Goal: Task Accomplishment & Management: Complete application form

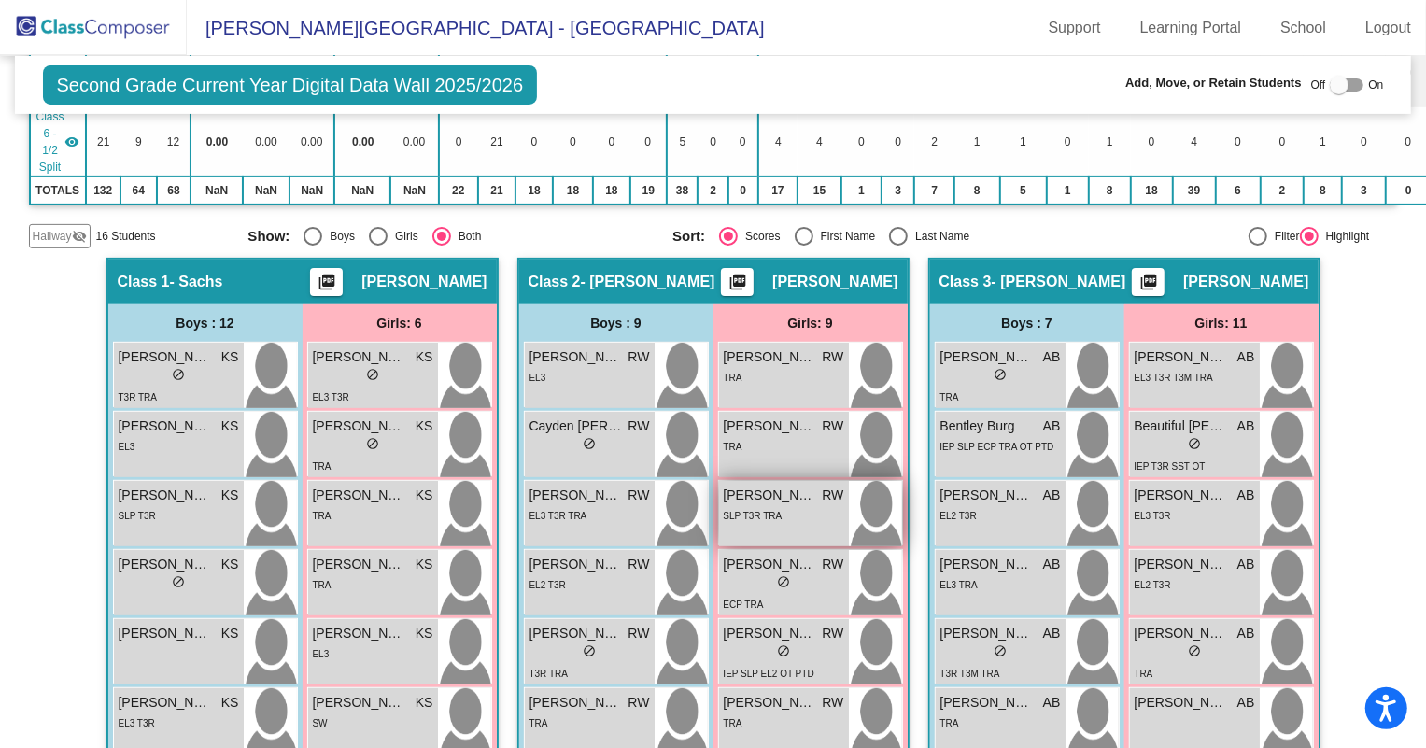
scroll to position [254, 0]
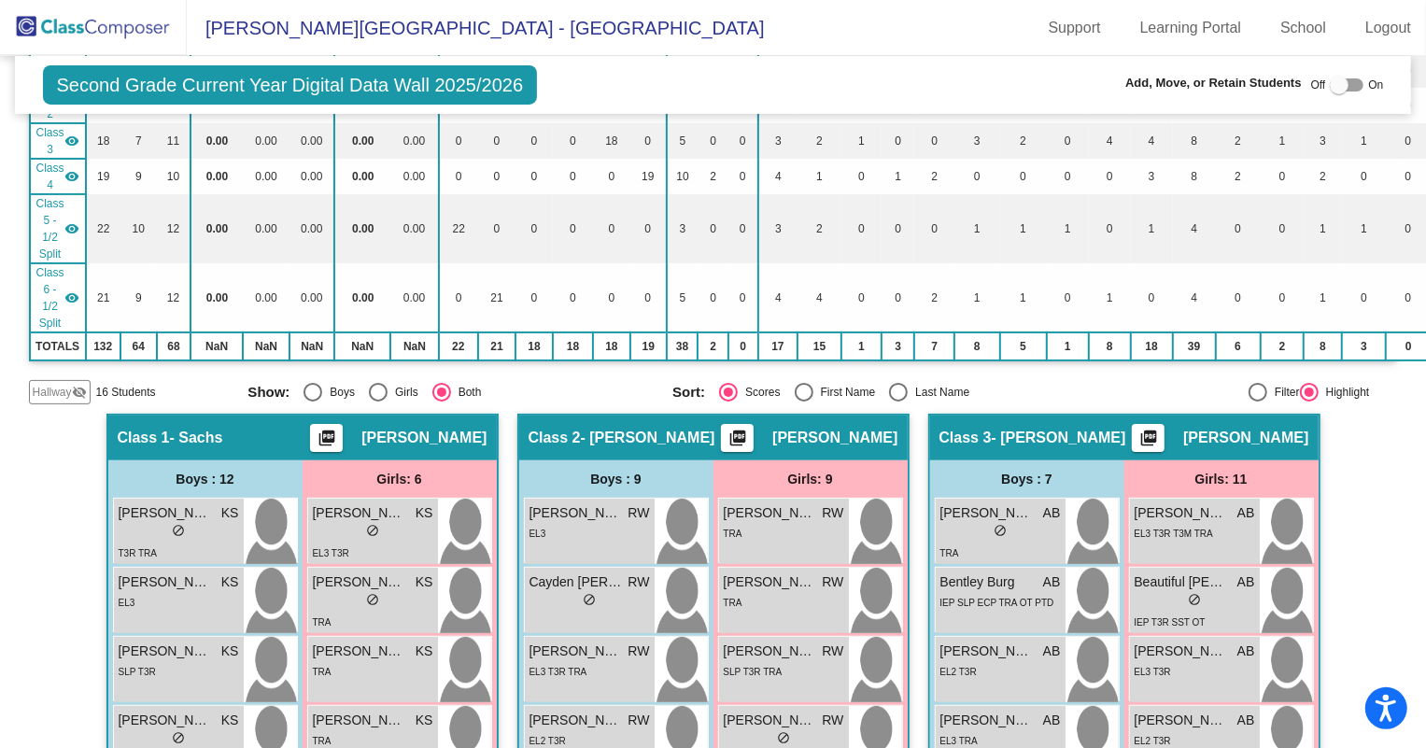
click at [103, 36] on img at bounding box center [93, 27] width 187 height 55
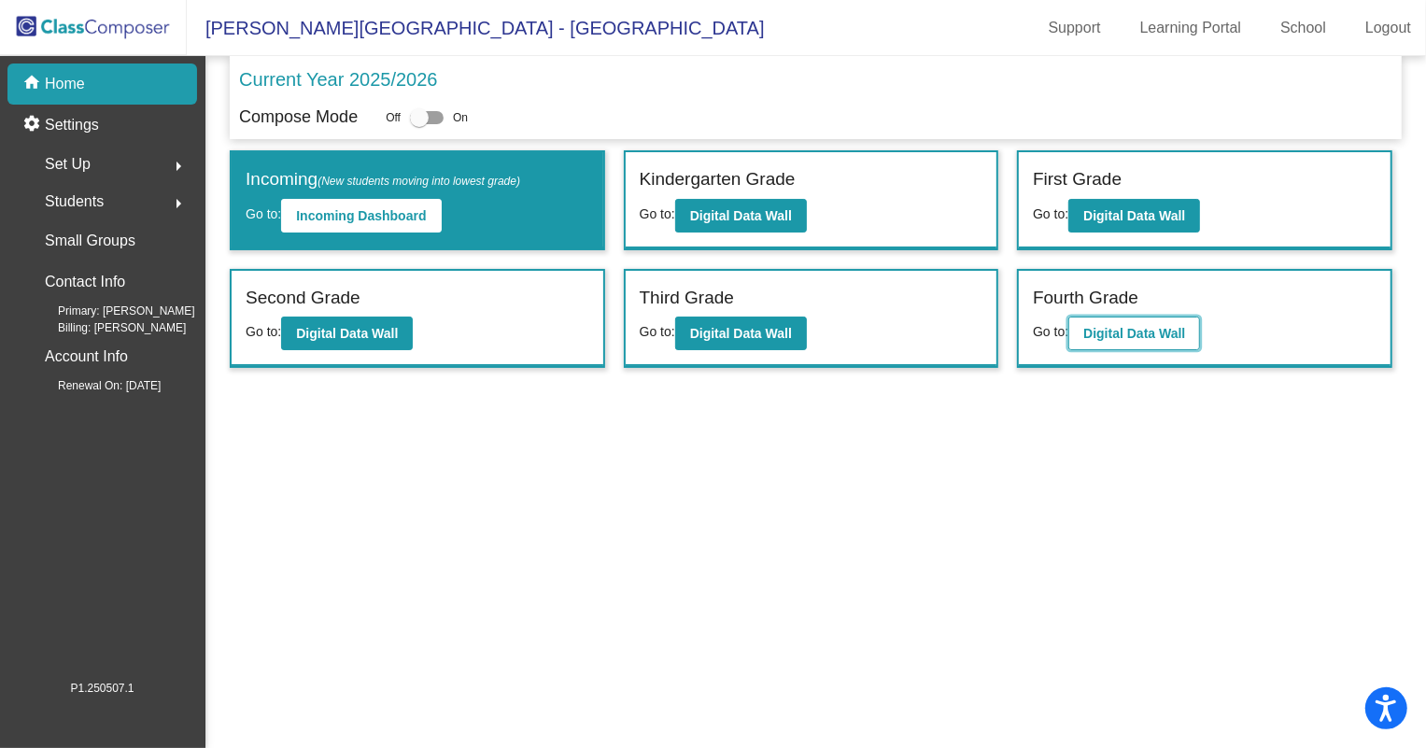
click at [1109, 338] on b "Digital Data Wall" at bounding box center [1134, 333] width 102 height 15
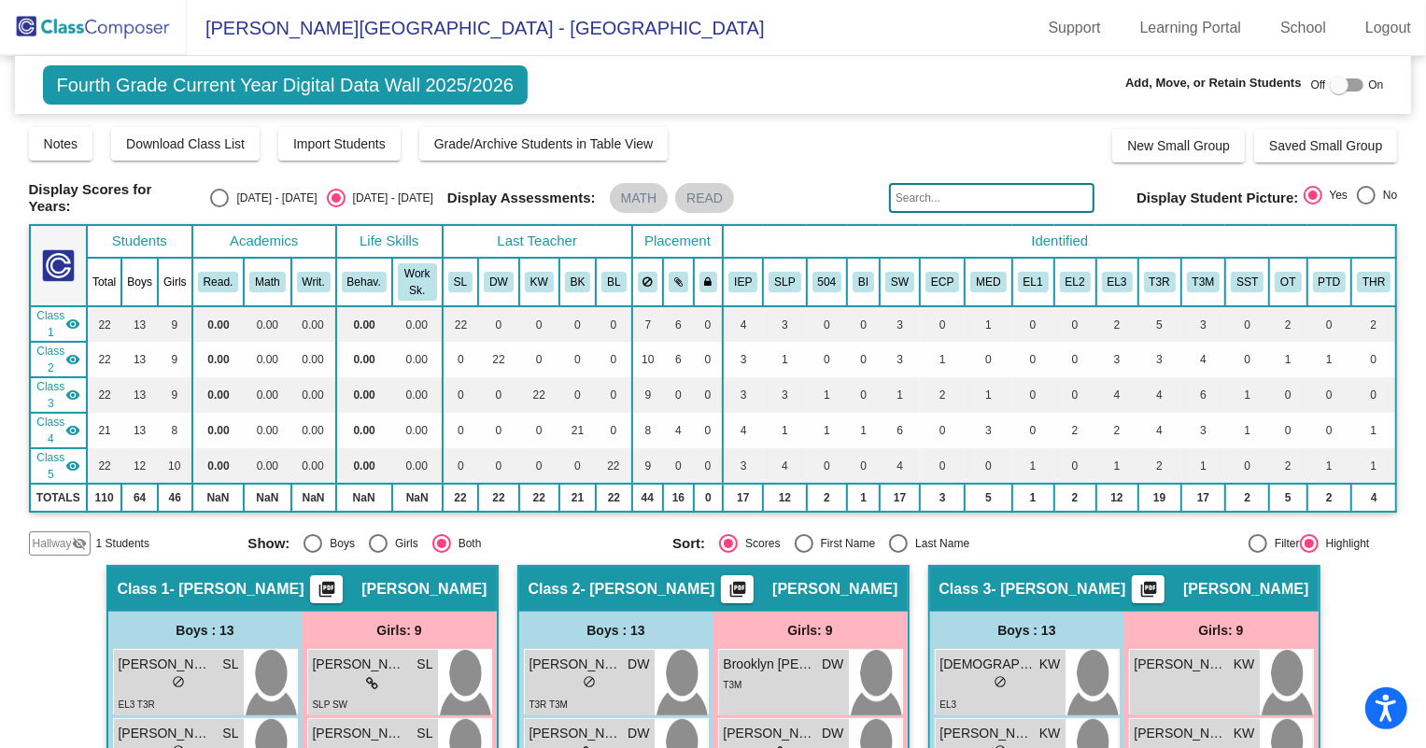
click at [134, 21] on img at bounding box center [93, 27] width 187 height 55
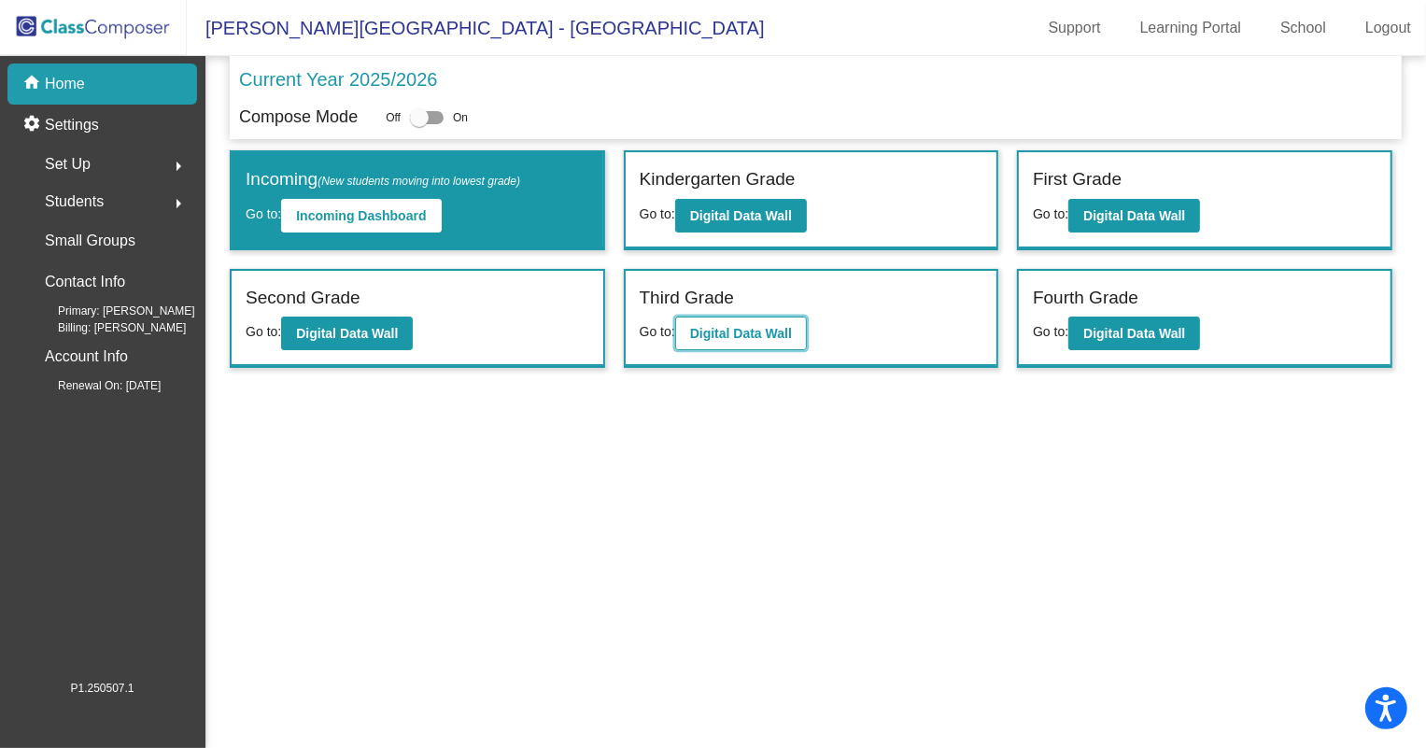
click at [764, 321] on button "Digital Data Wall" at bounding box center [741, 334] width 132 height 34
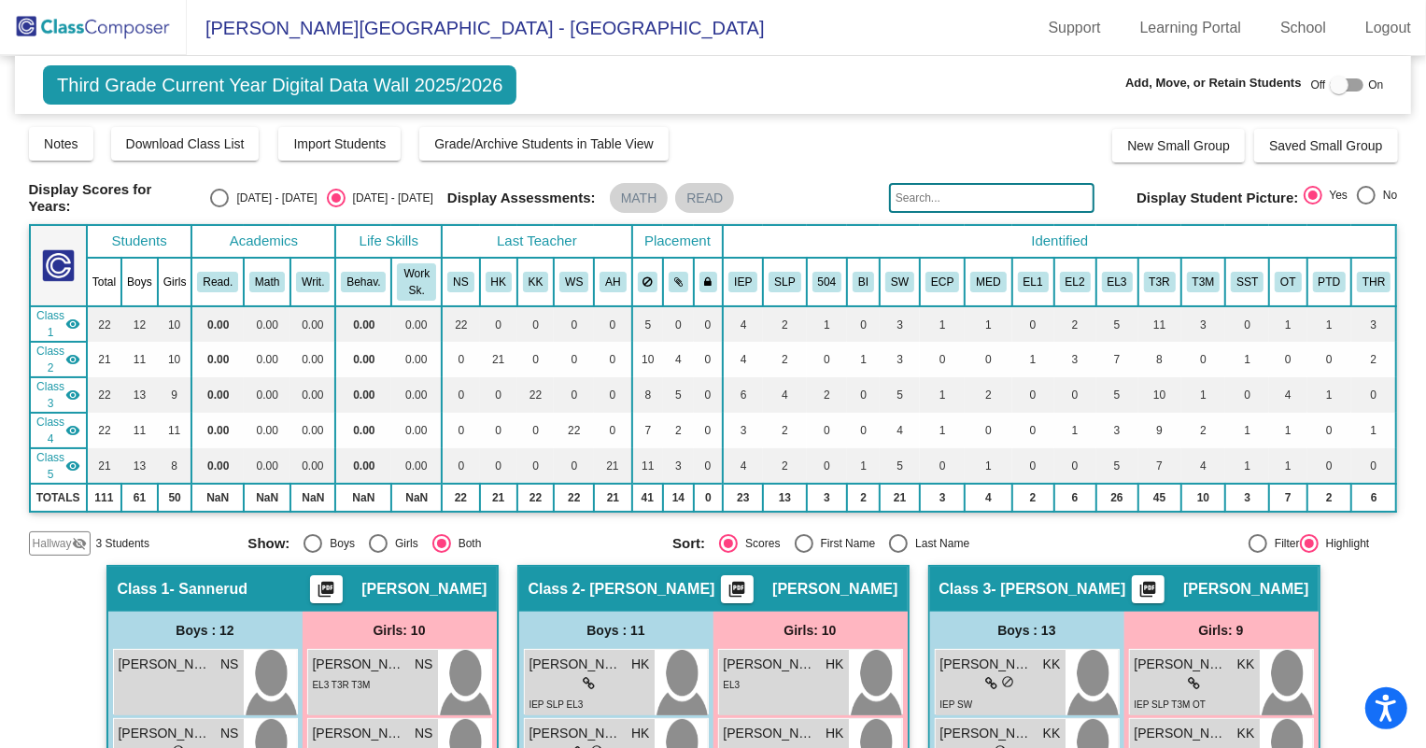
click at [149, 27] on img at bounding box center [93, 27] width 187 height 55
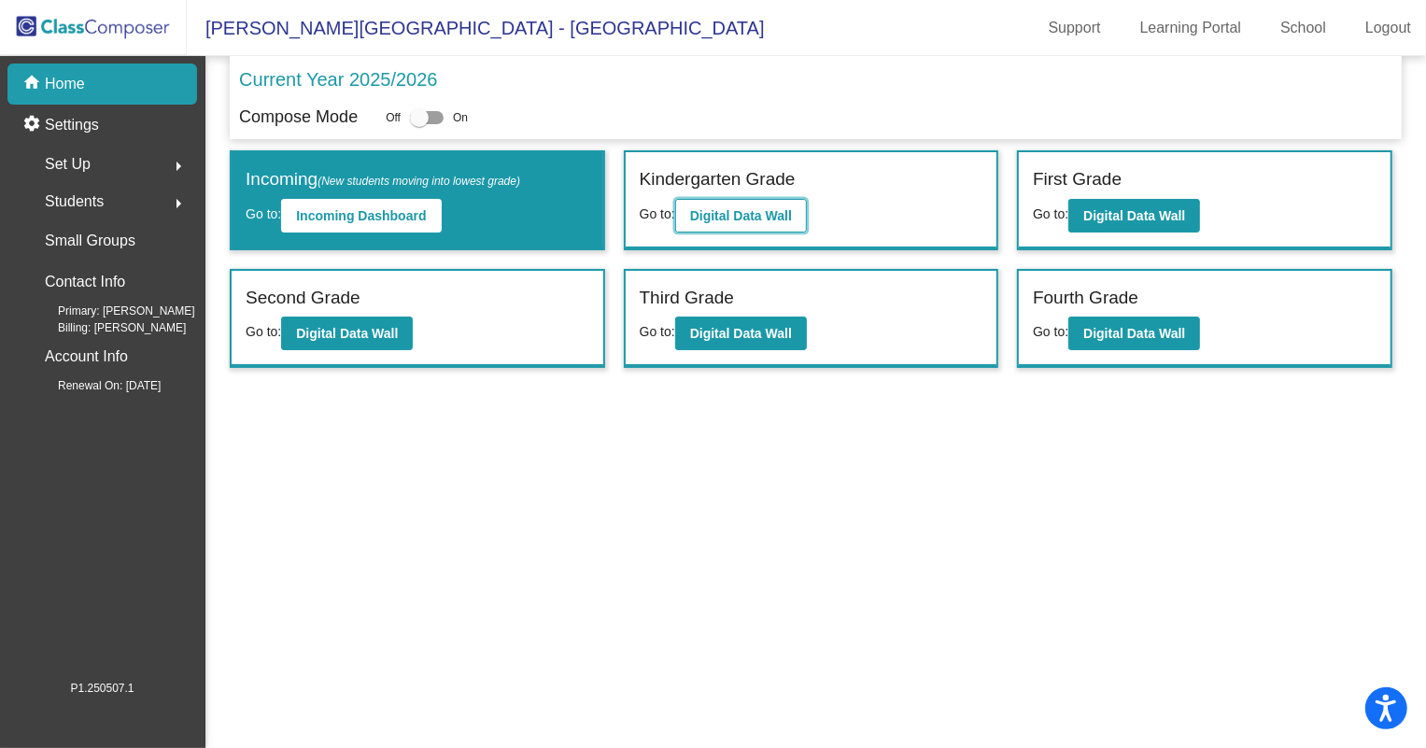
click at [788, 208] on b "Digital Data Wall" at bounding box center [741, 215] width 102 height 15
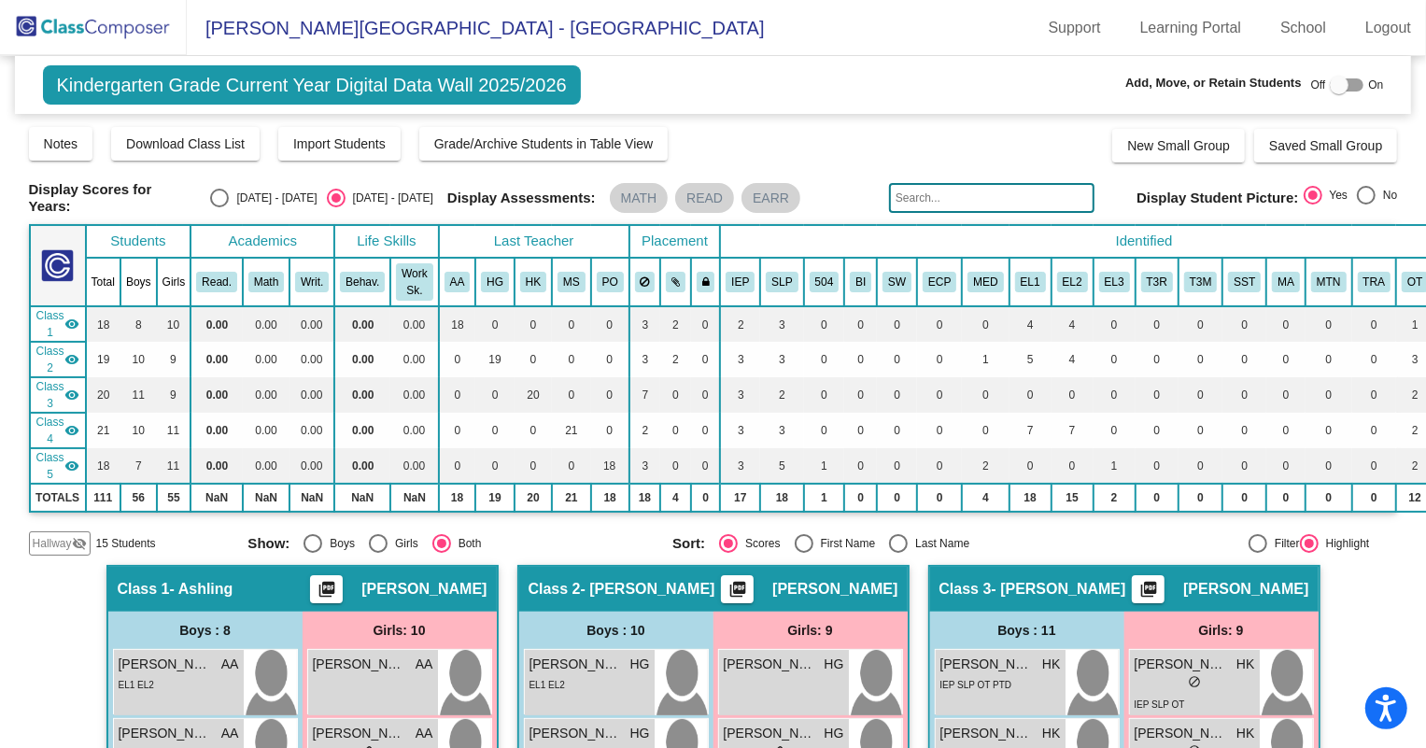
click at [50, 29] on img at bounding box center [93, 27] width 187 height 55
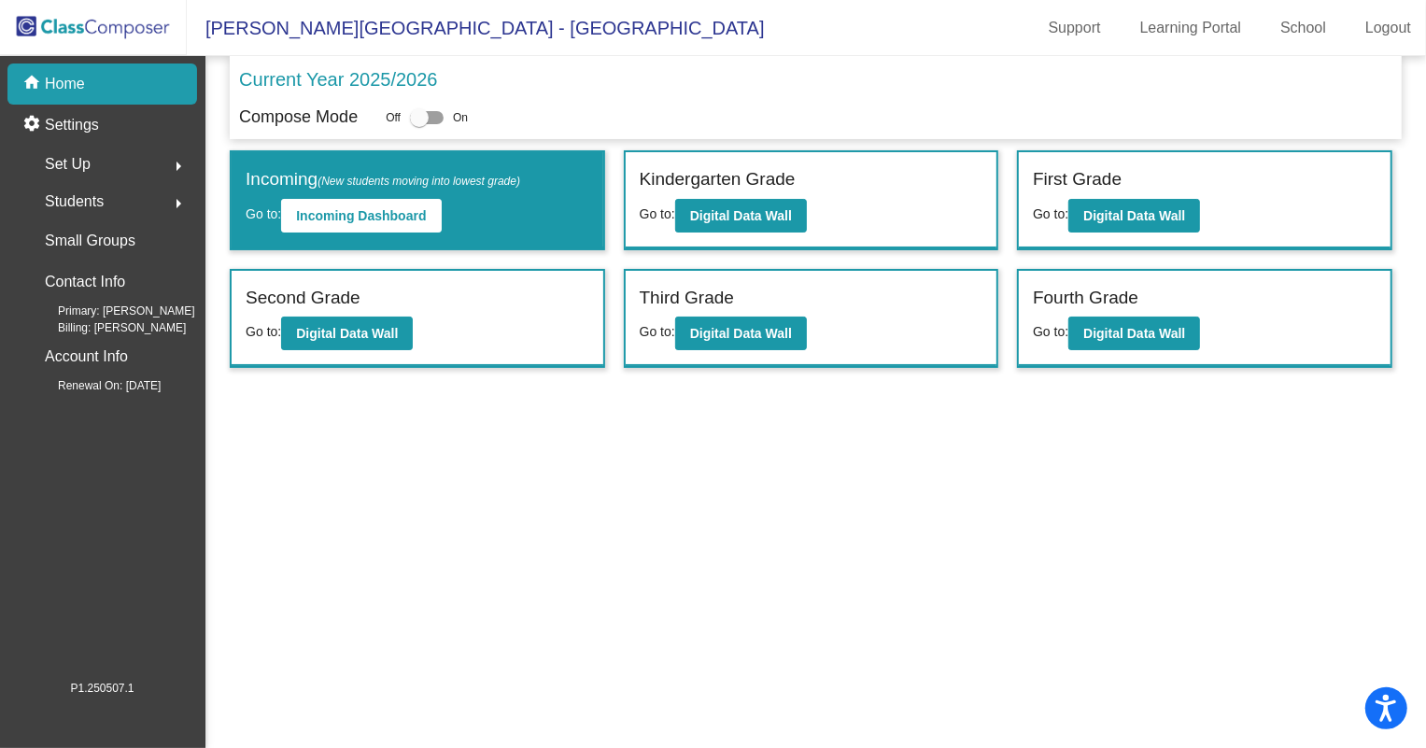
click at [70, 194] on span "Students" at bounding box center [74, 202] width 59 height 26
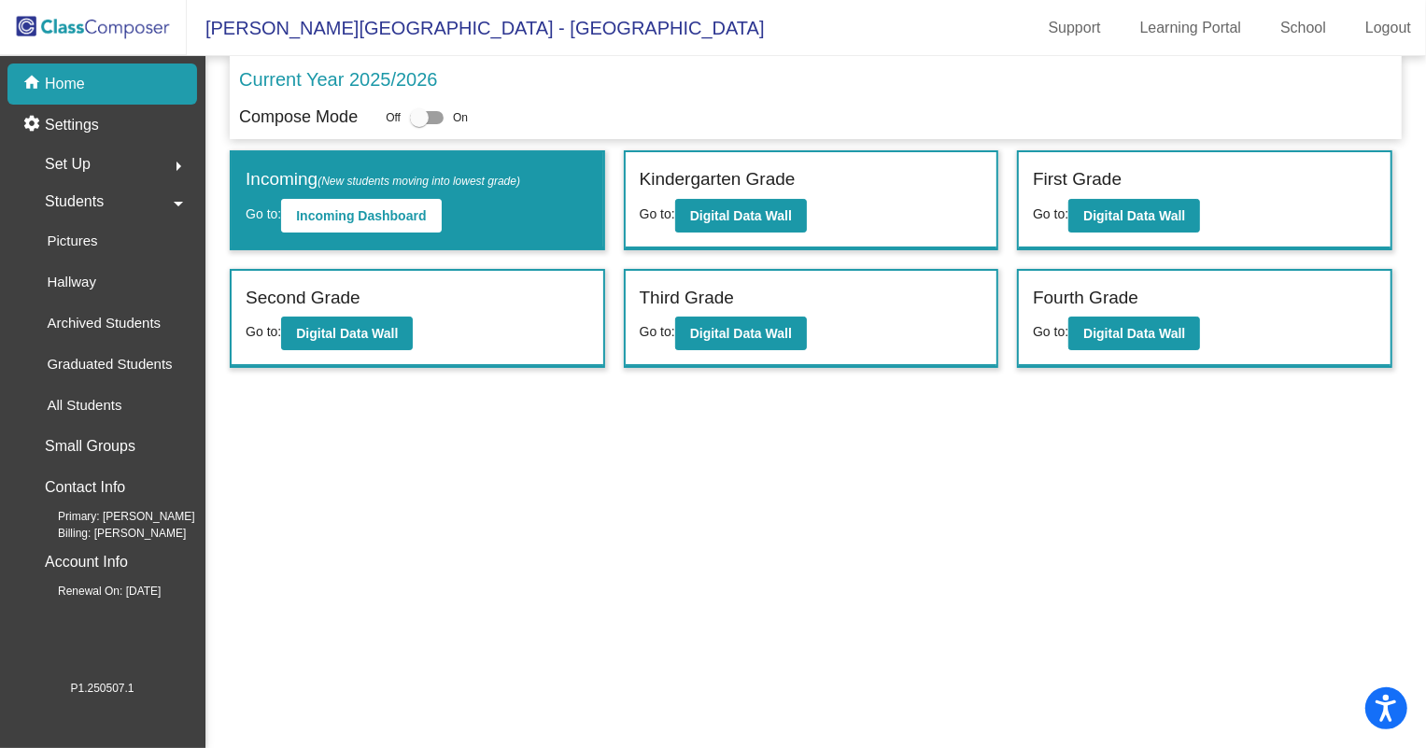
click at [127, 167] on div "Set Up arrow_right" at bounding box center [108, 164] width 178 height 37
click at [127, 168] on div "Set Up arrow_drop_down" at bounding box center [108, 164] width 178 height 37
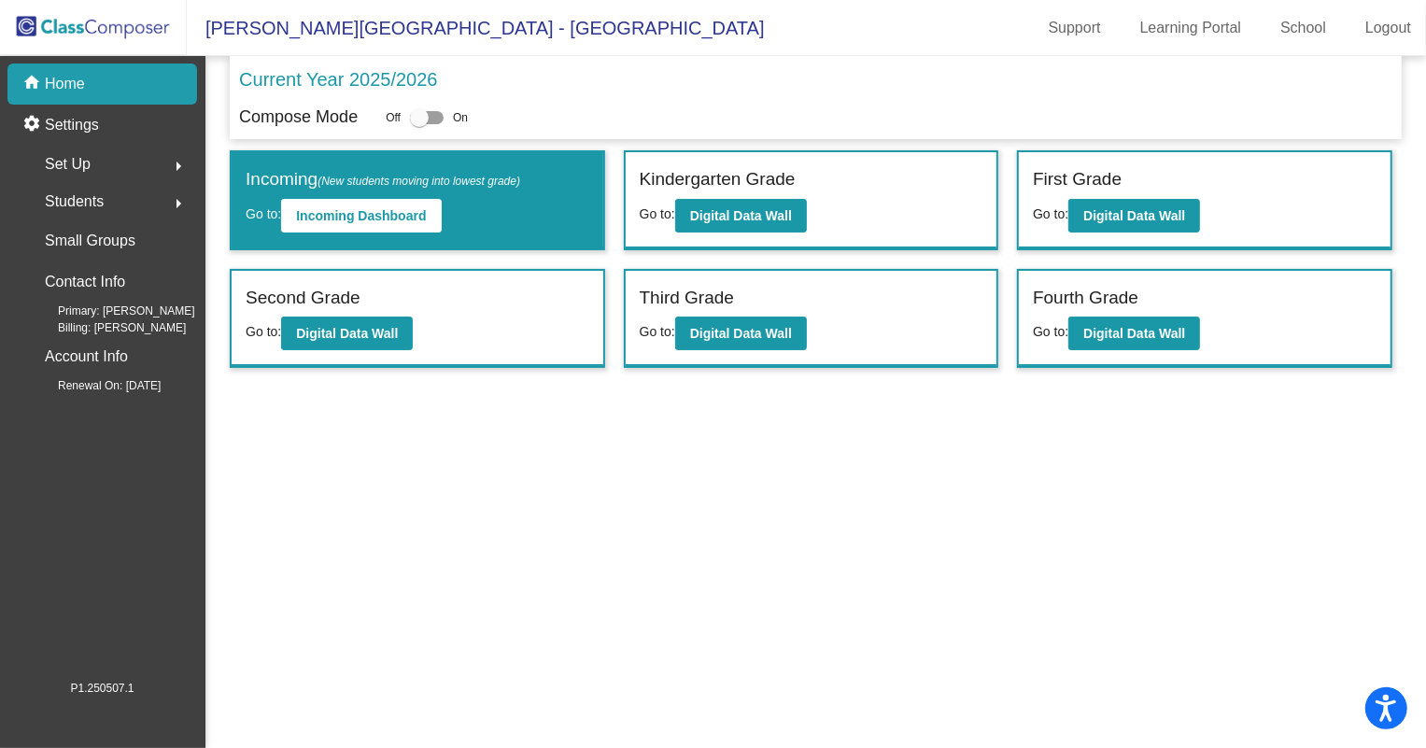
click at [113, 164] on div "Set Up arrow_right" at bounding box center [108, 164] width 178 height 37
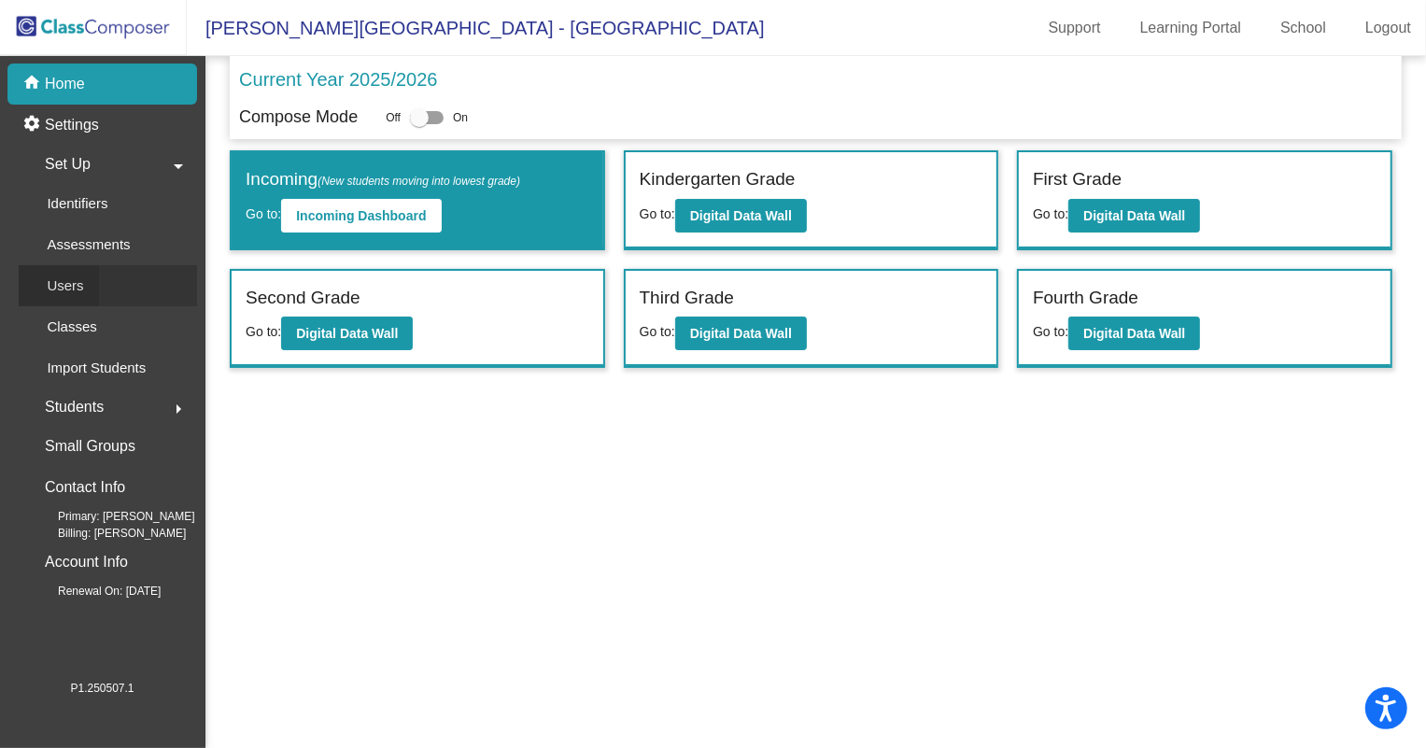
click at [89, 280] on div "Users" at bounding box center [59, 285] width 80 height 41
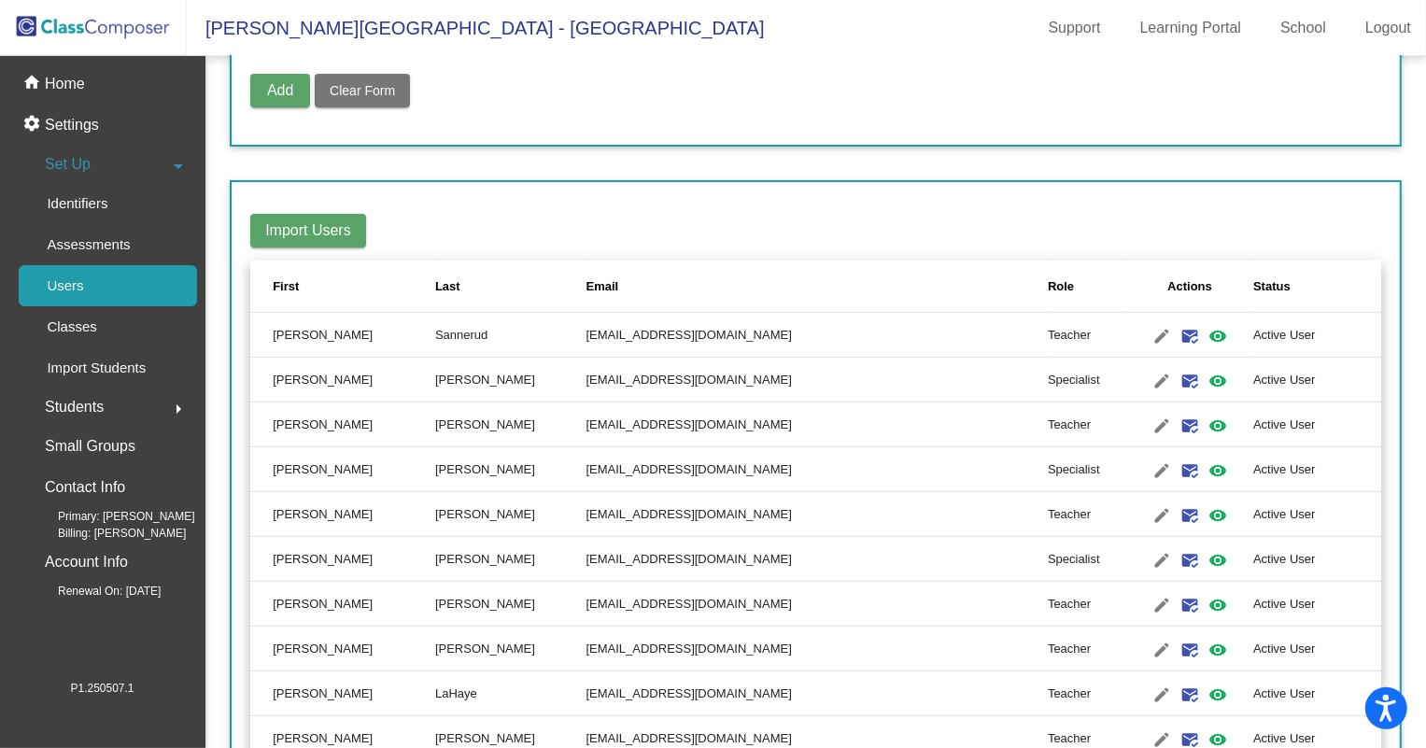
scroll to position [169, 0]
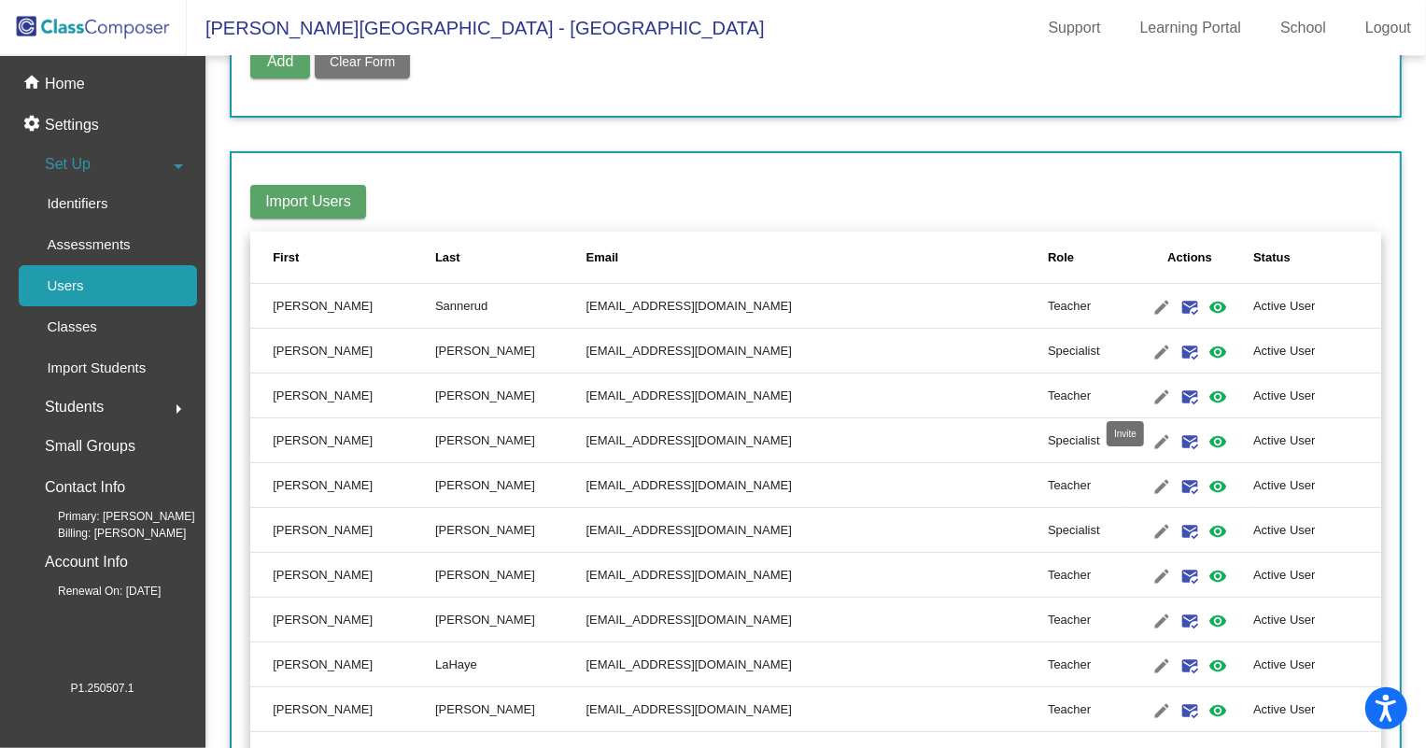
click at [1178, 392] on mat-icon "mark_email_read" at bounding box center [1189, 397] width 22 height 22
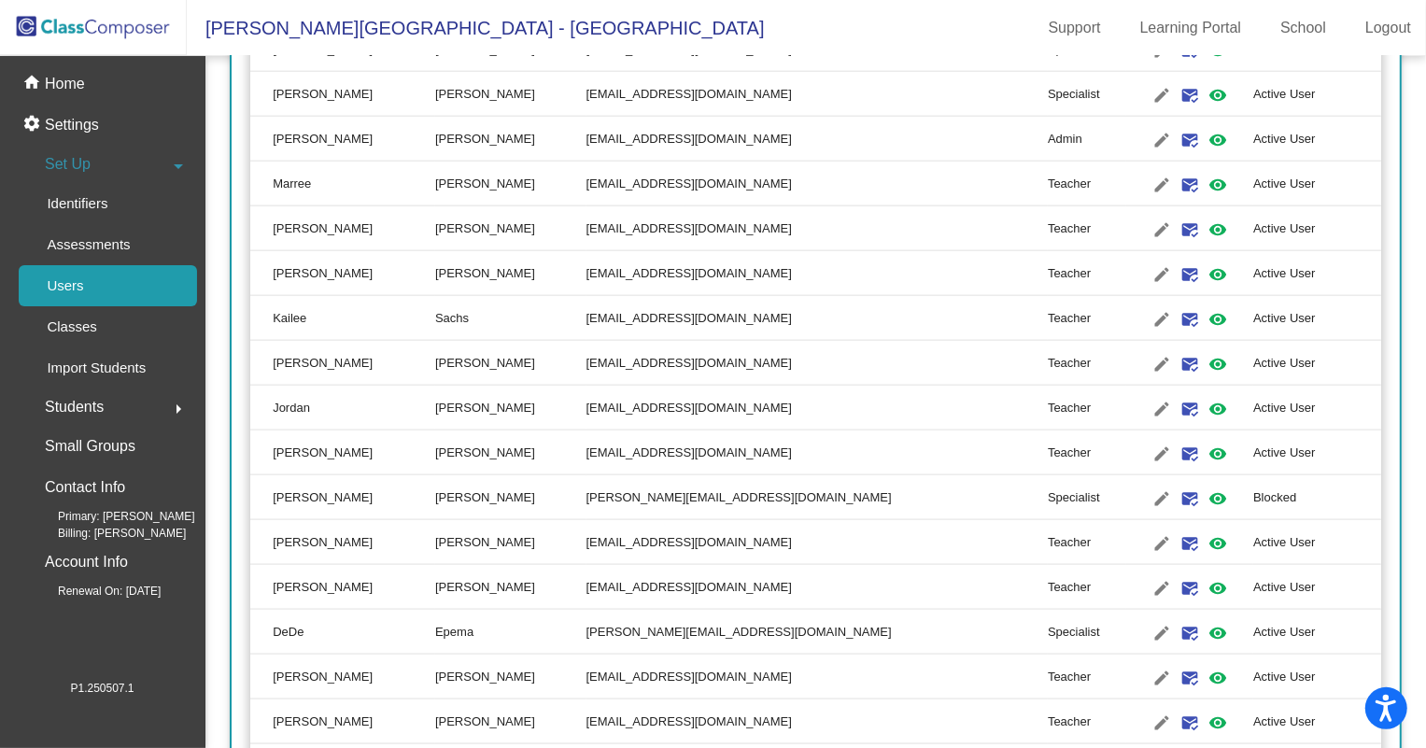
scroll to position [1758, 0]
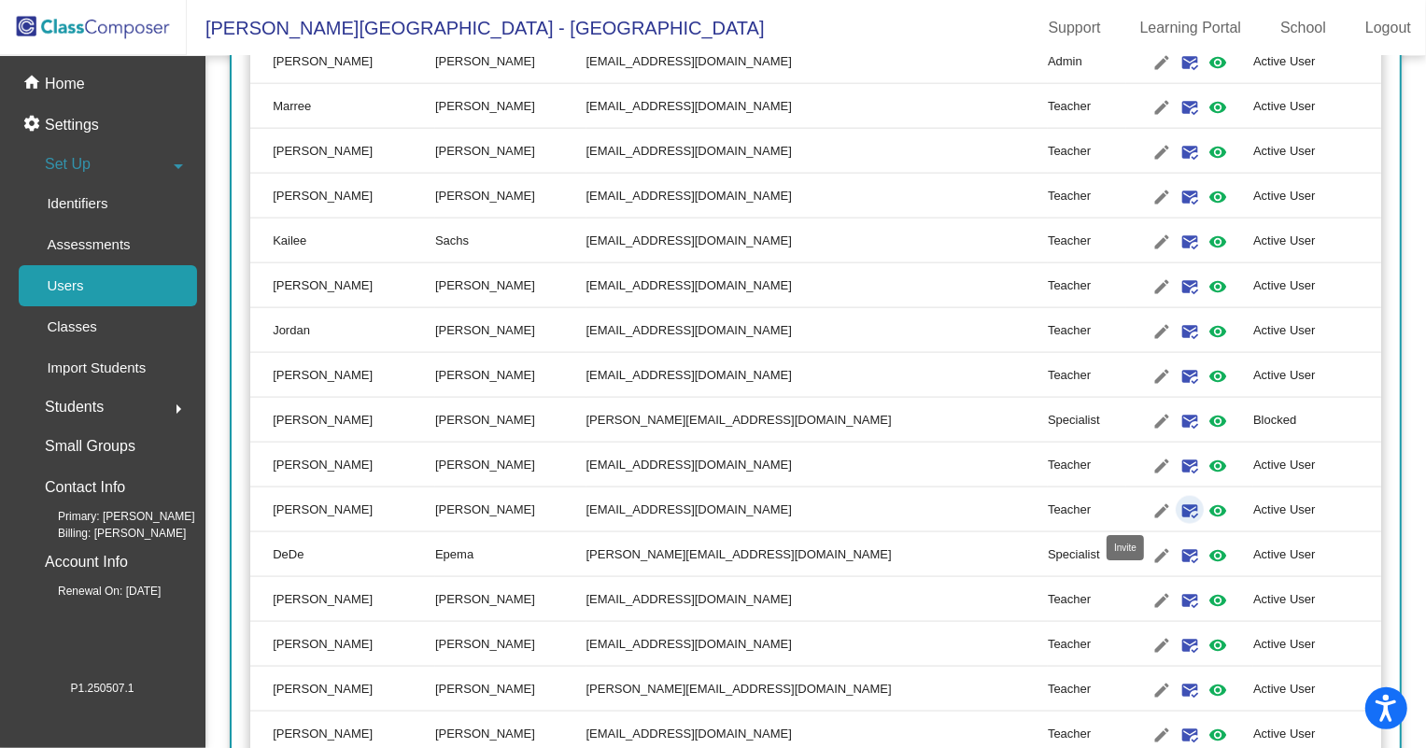
click at [1178, 510] on mat-icon "mark_email_read" at bounding box center [1189, 511] width 22 height 22
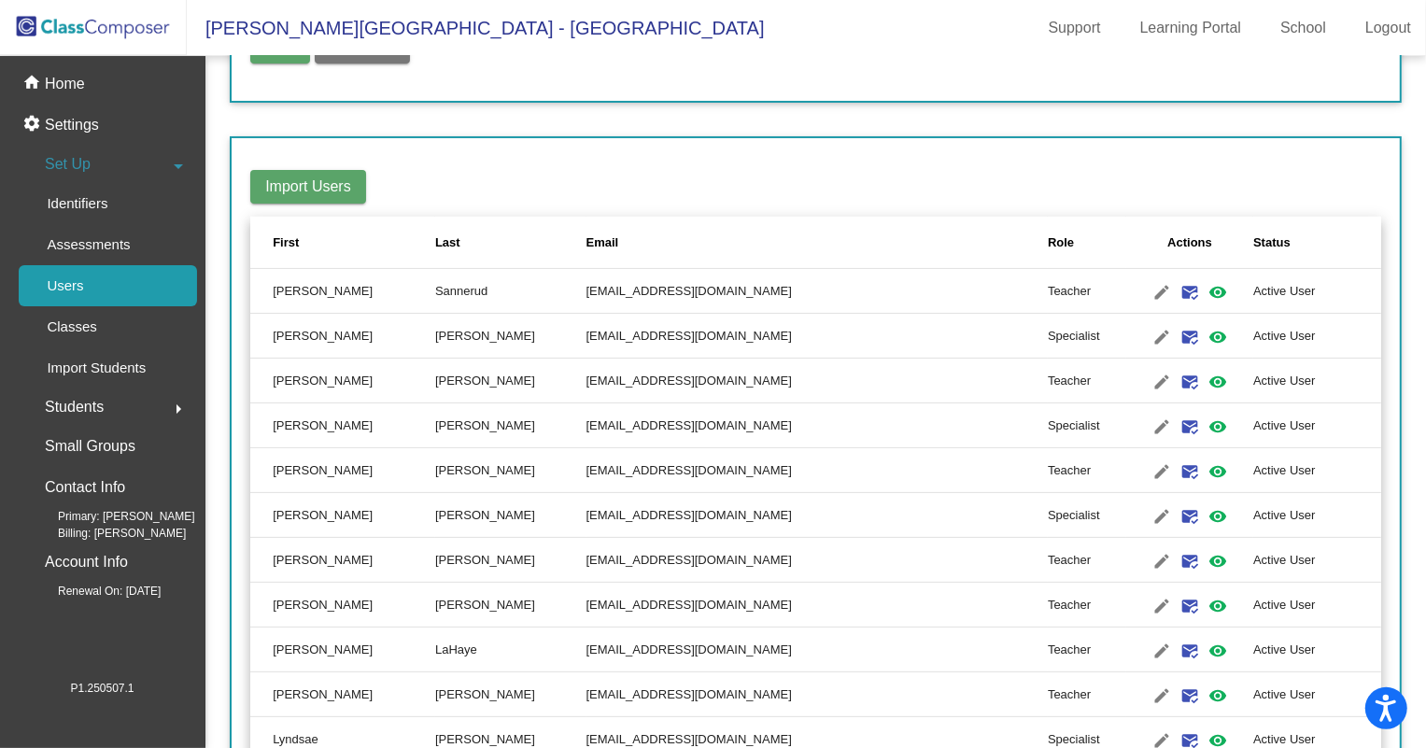
scroll to position [0, 0]
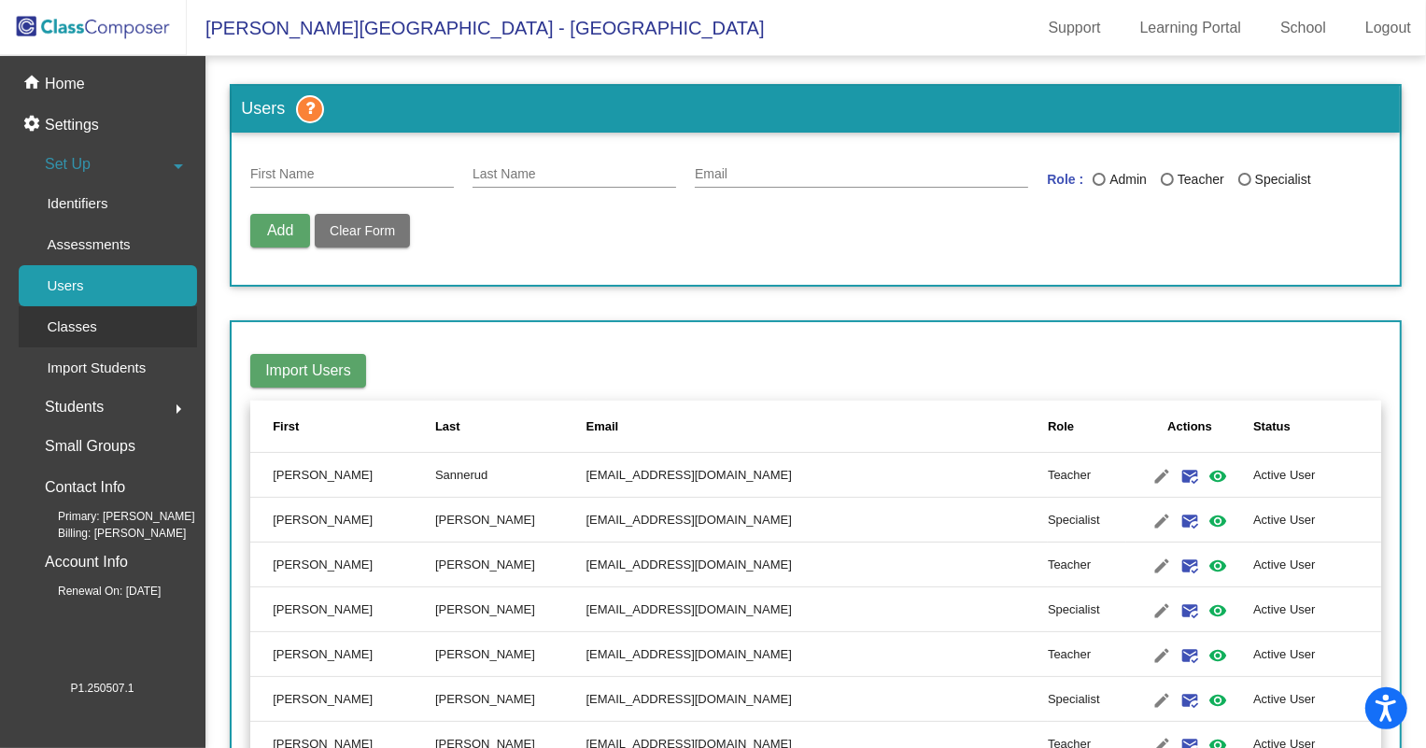
click at [112, 317] on link "Classes" at bounding box center [108, 326] width 178 height 41
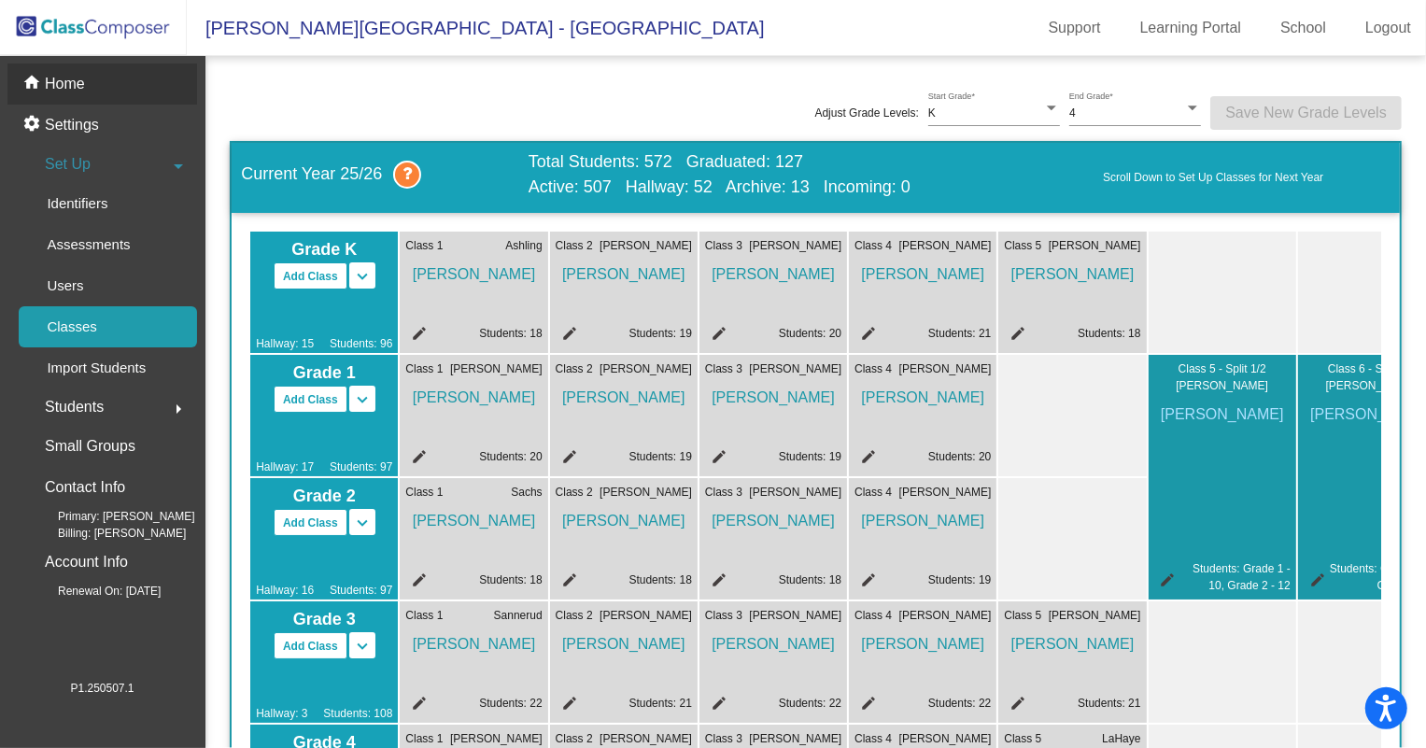
click at [75, 92] on p "Home" at bounding box center [65, 84] width 40 height 22
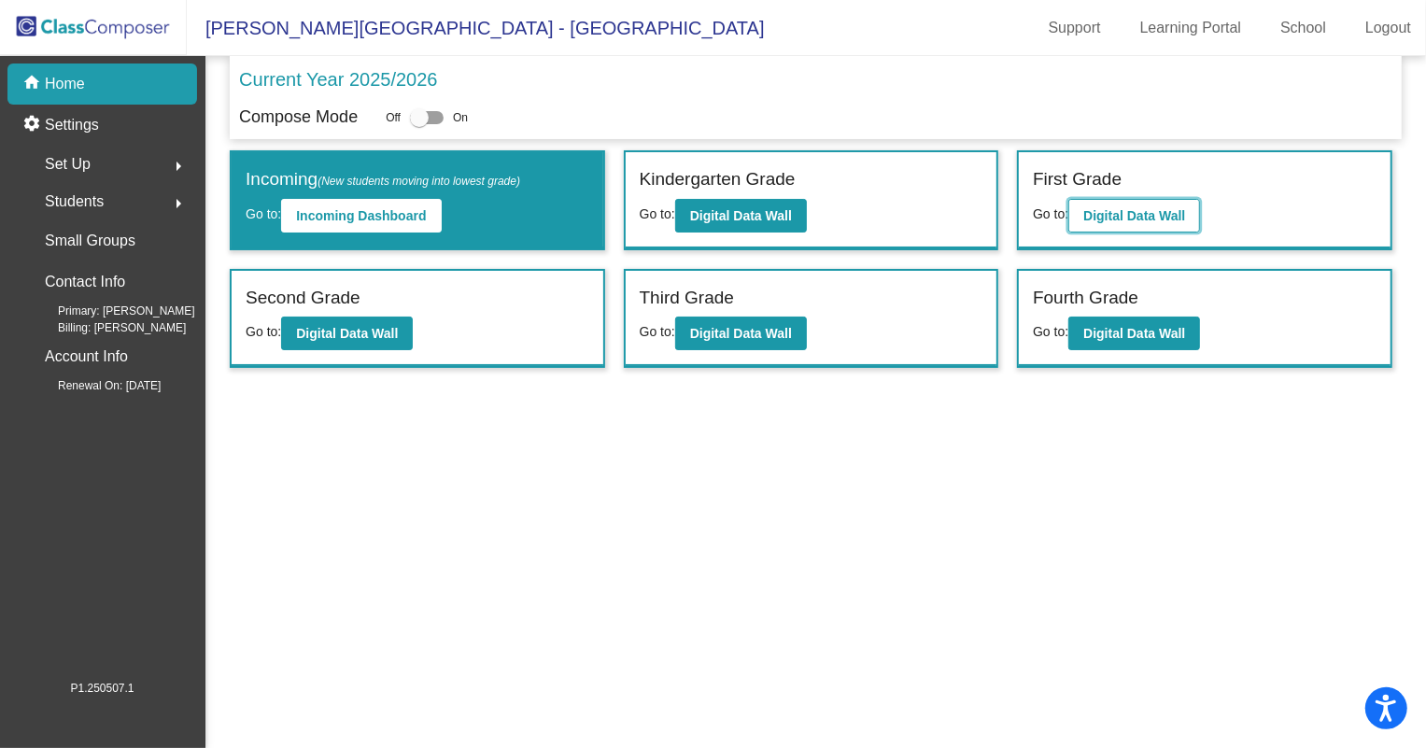
click at [1178, 205] on button "Digital Data Wall" at bounding box center [1134, 216] width 132 height 34
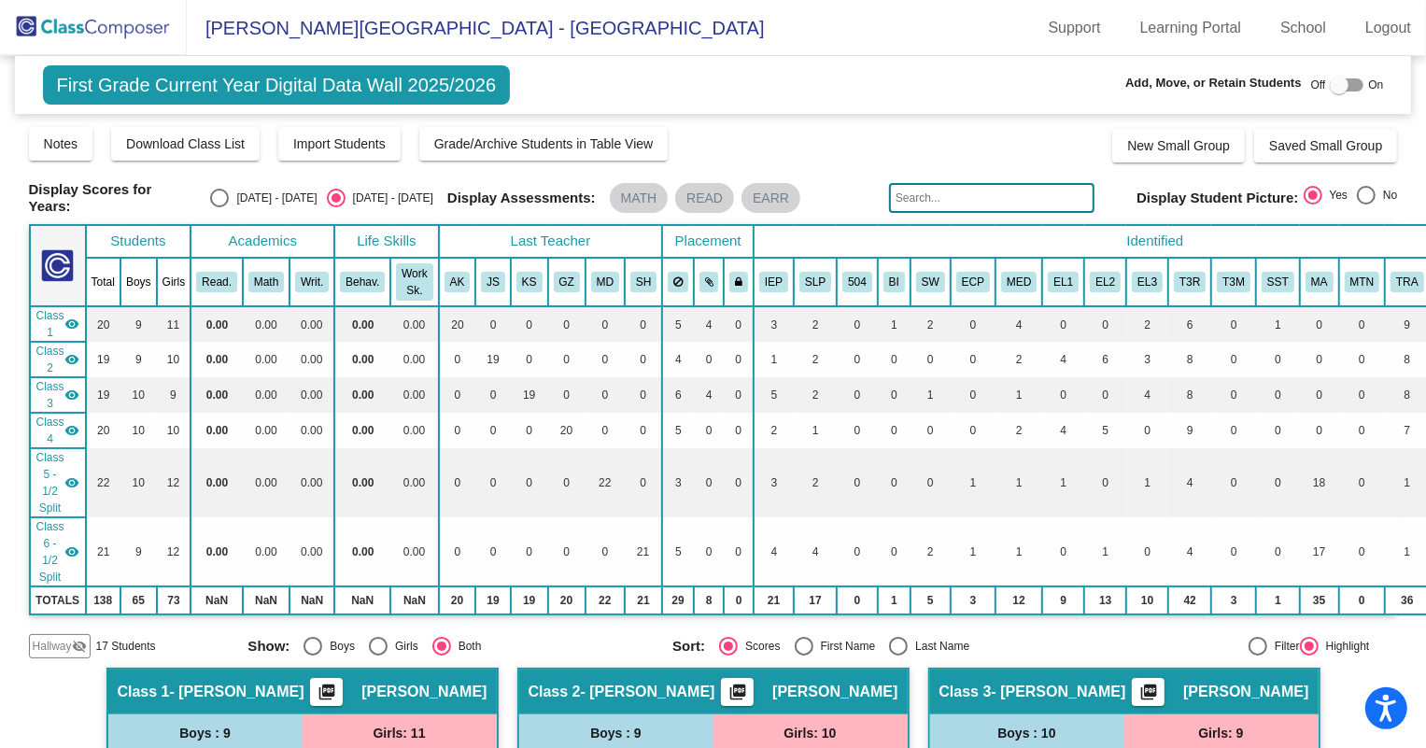
scroll to position [339, 0]
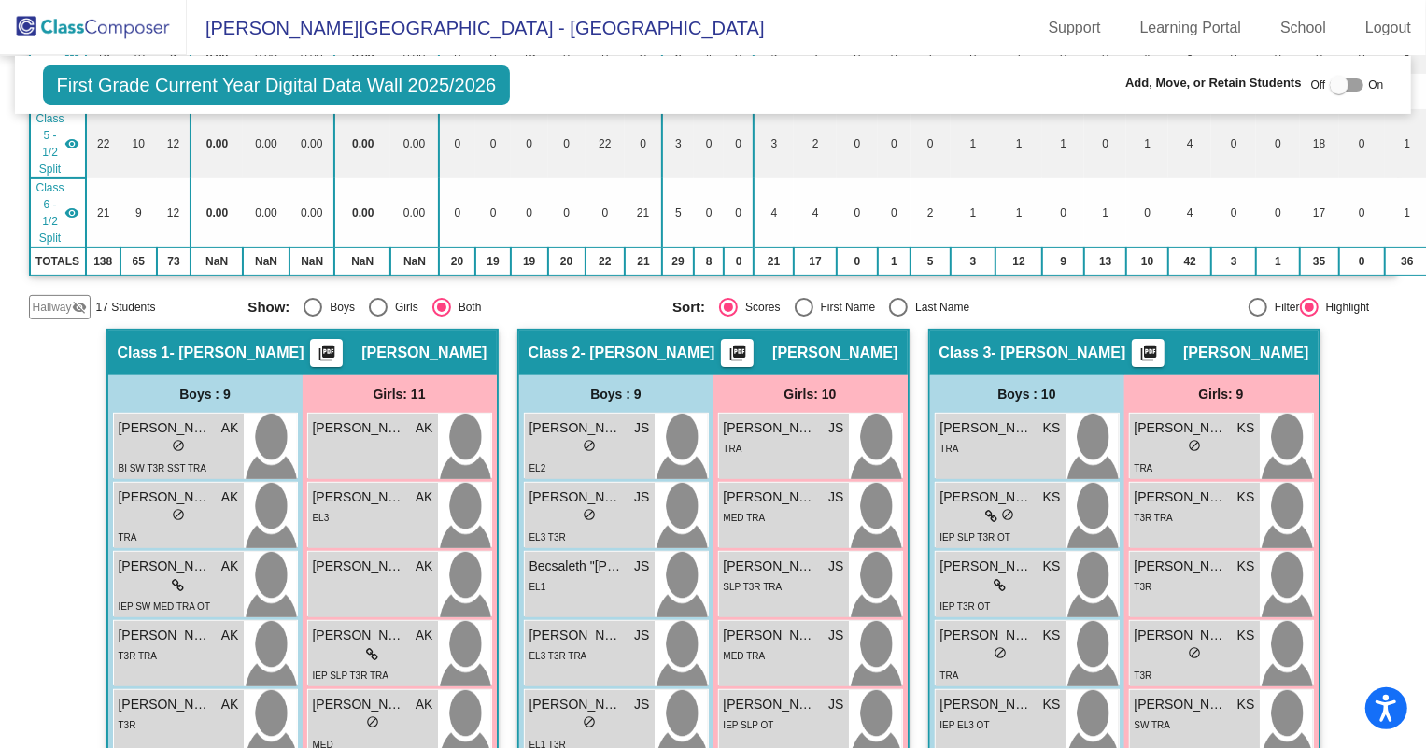
click at [63, 308] on span "Hallway" at bounding box center [52, 307] width 39 height 17
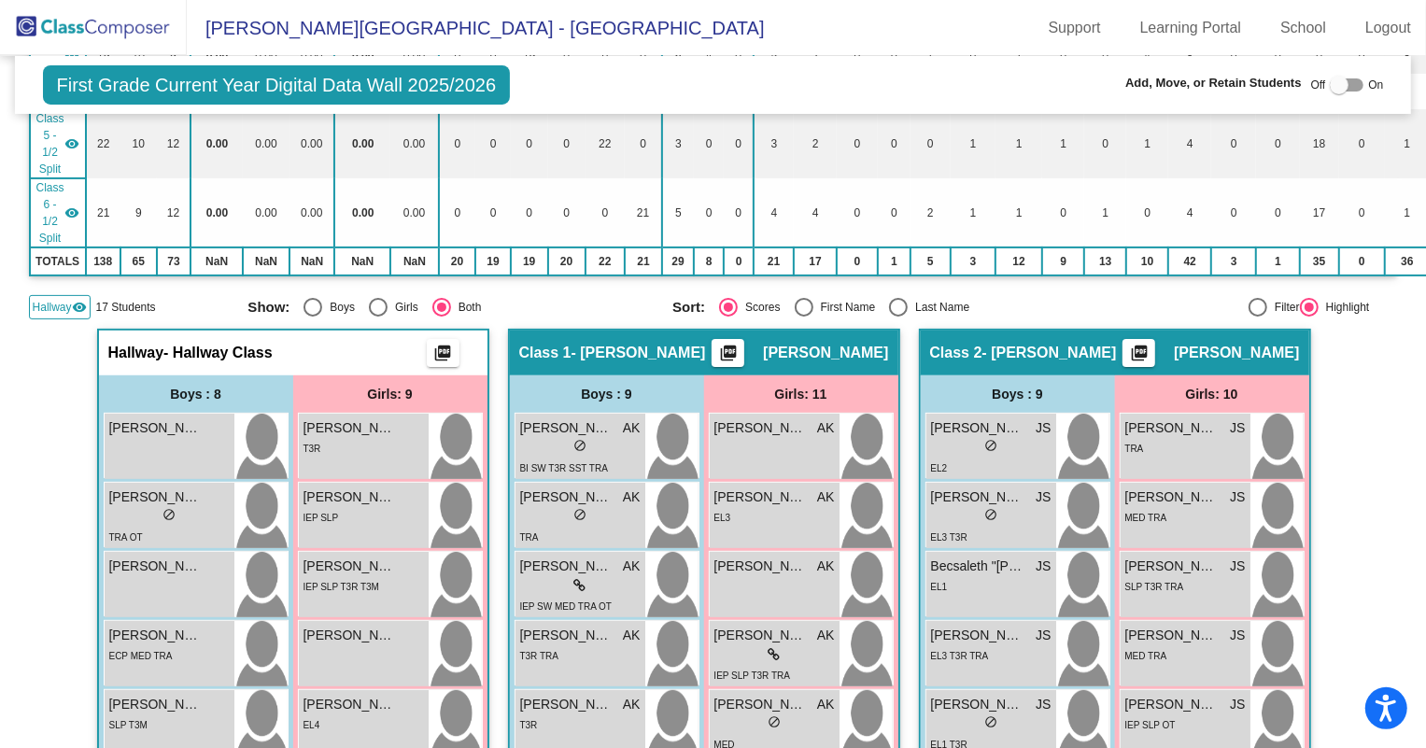
click at [62, 302] on span "Hallway" at bounding box center [52, 307] width 39 height 17
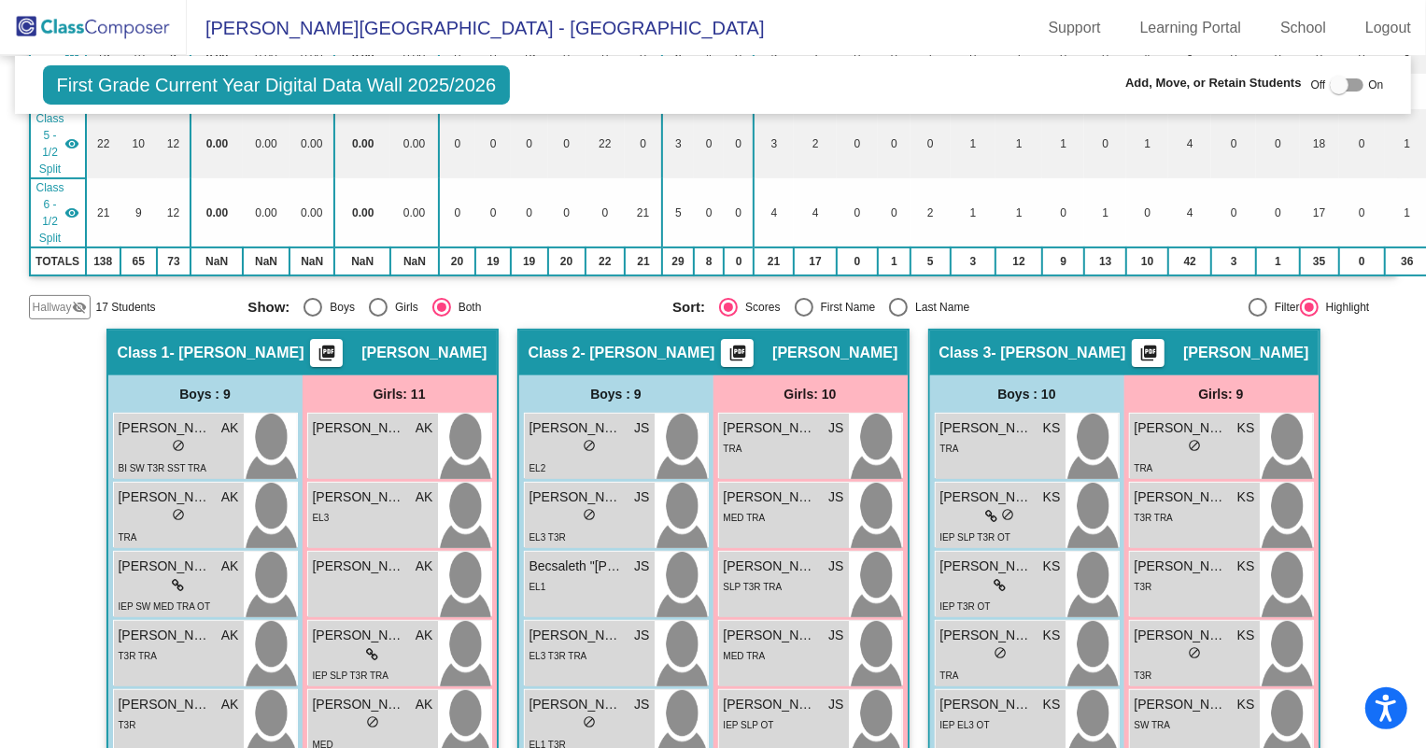
click at [61, 303] on span "Hallway" at bounding box center [52, 307] width 39 height 17
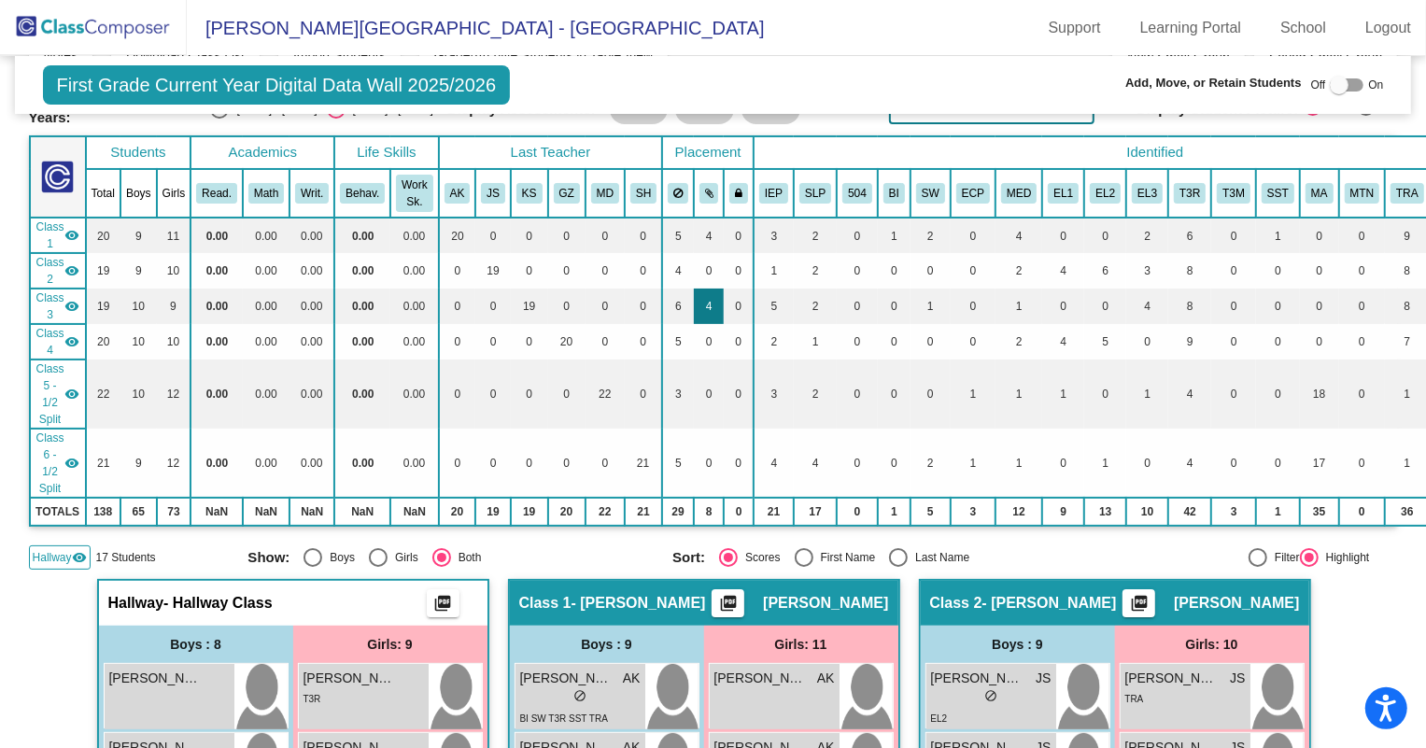
scroll to position [84, 0]
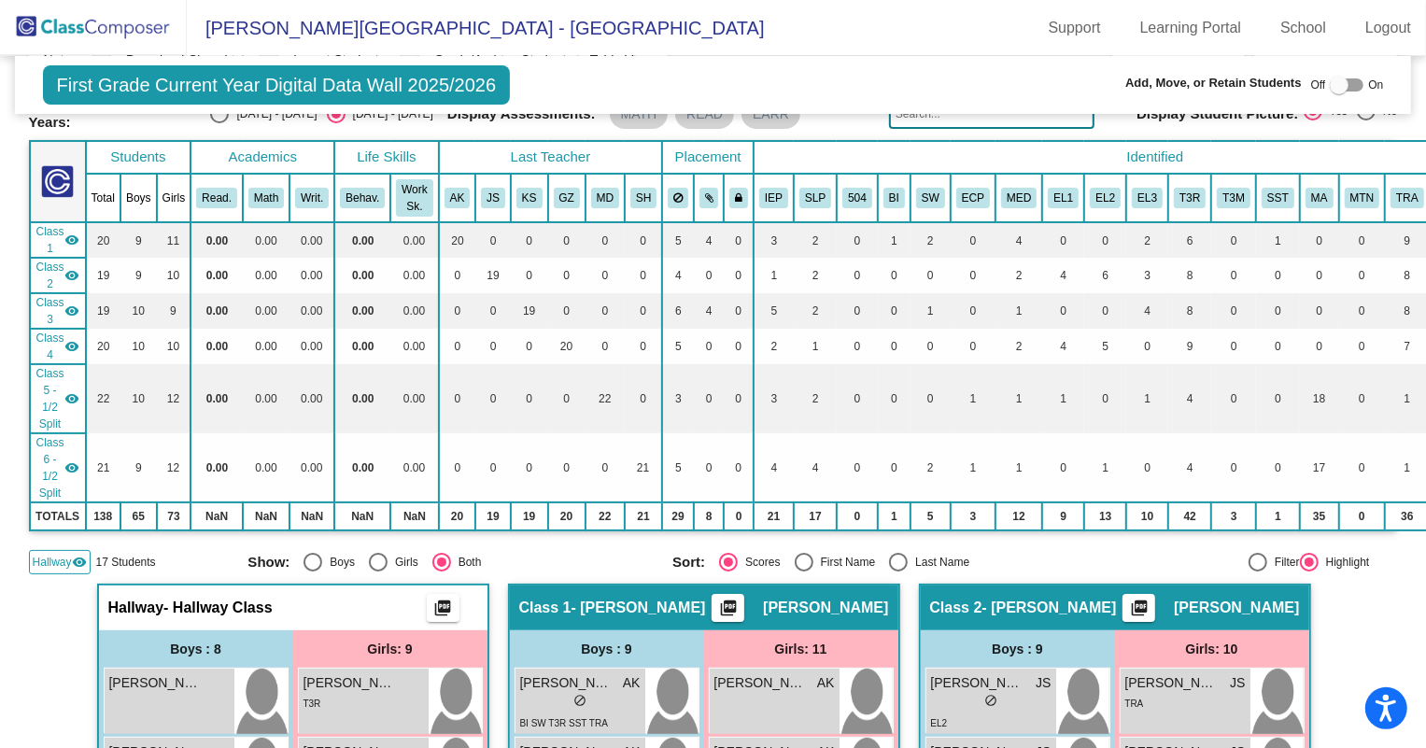
click at [1330, 83] on div at bounding box center [1339, 85] width 19 height 19
checkbox input "true"
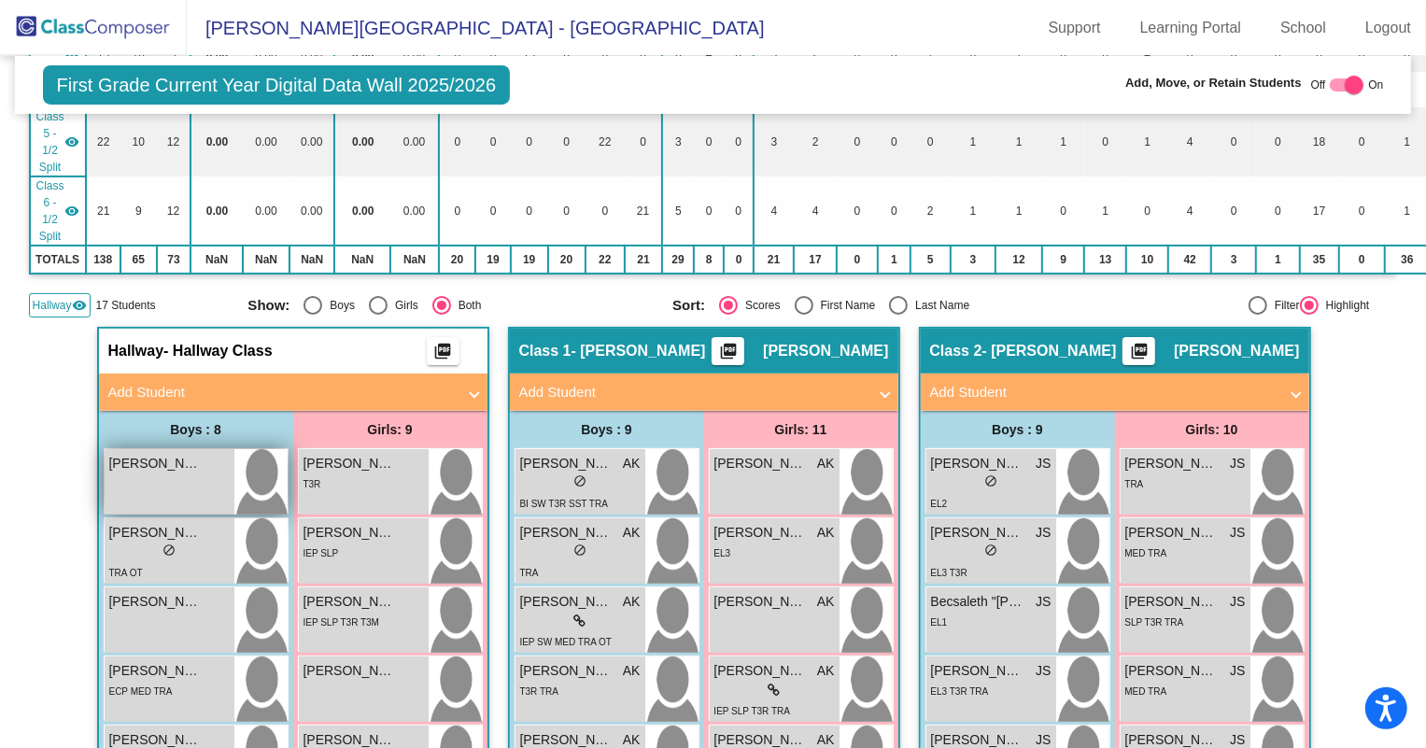
scroll to position [339, 0]
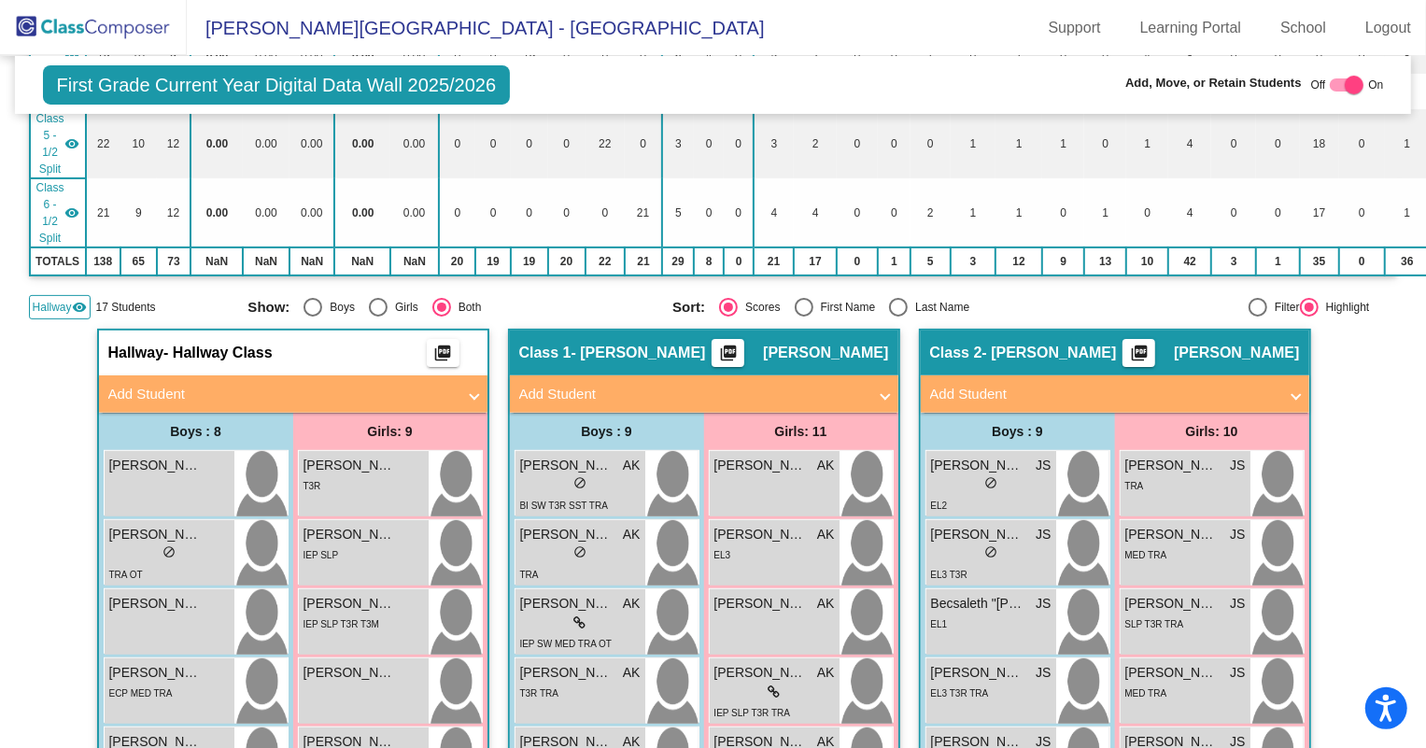
click at [195, 385] on mat-panel-title "Add Student" at bounding box center [281, 394] width 347 height 21
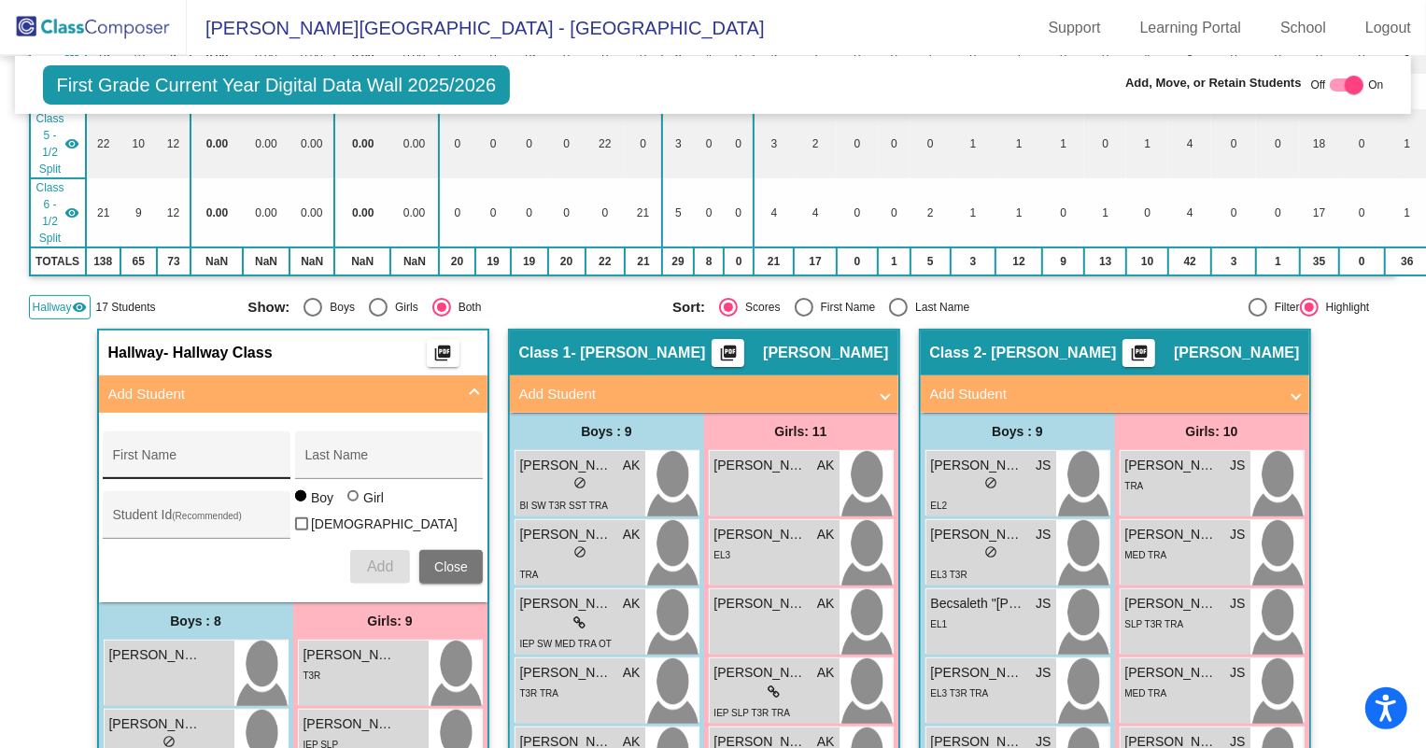
click at [195, 446] on div "First Name" at bounding box center [197, 461] width 168 height 38
type input "Kailani"
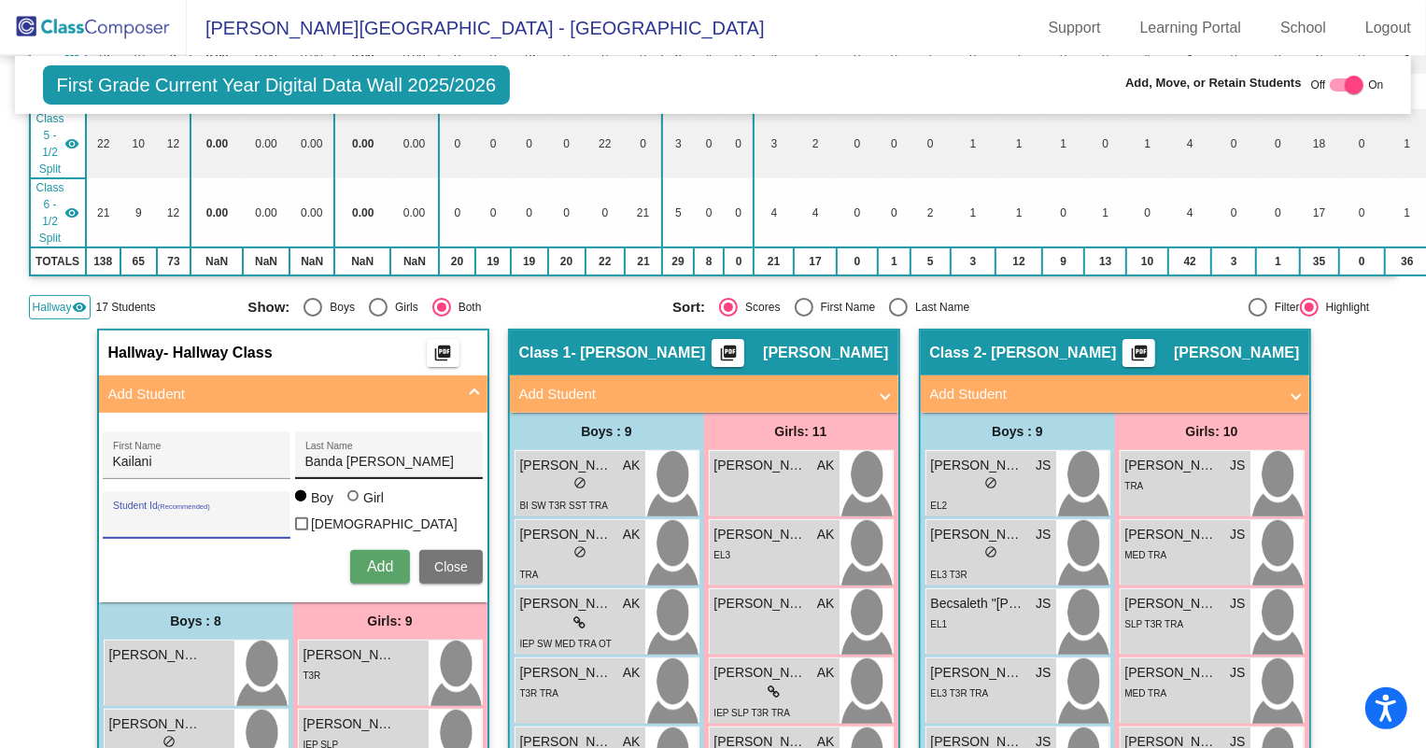
click at [391, 455] on input "Banda [PERSON_NAME]" at bounding box center [389, 462] width 168 height 15
type input "Banda [PERSON_NAME]"
click at [251, 515] on input "Student Id (Recommended)" at bounding box center [197, 522] width 168 height 15
type input "5752"
click at [351, 497] on div at bounding box center [352, 495] width 11 height 11
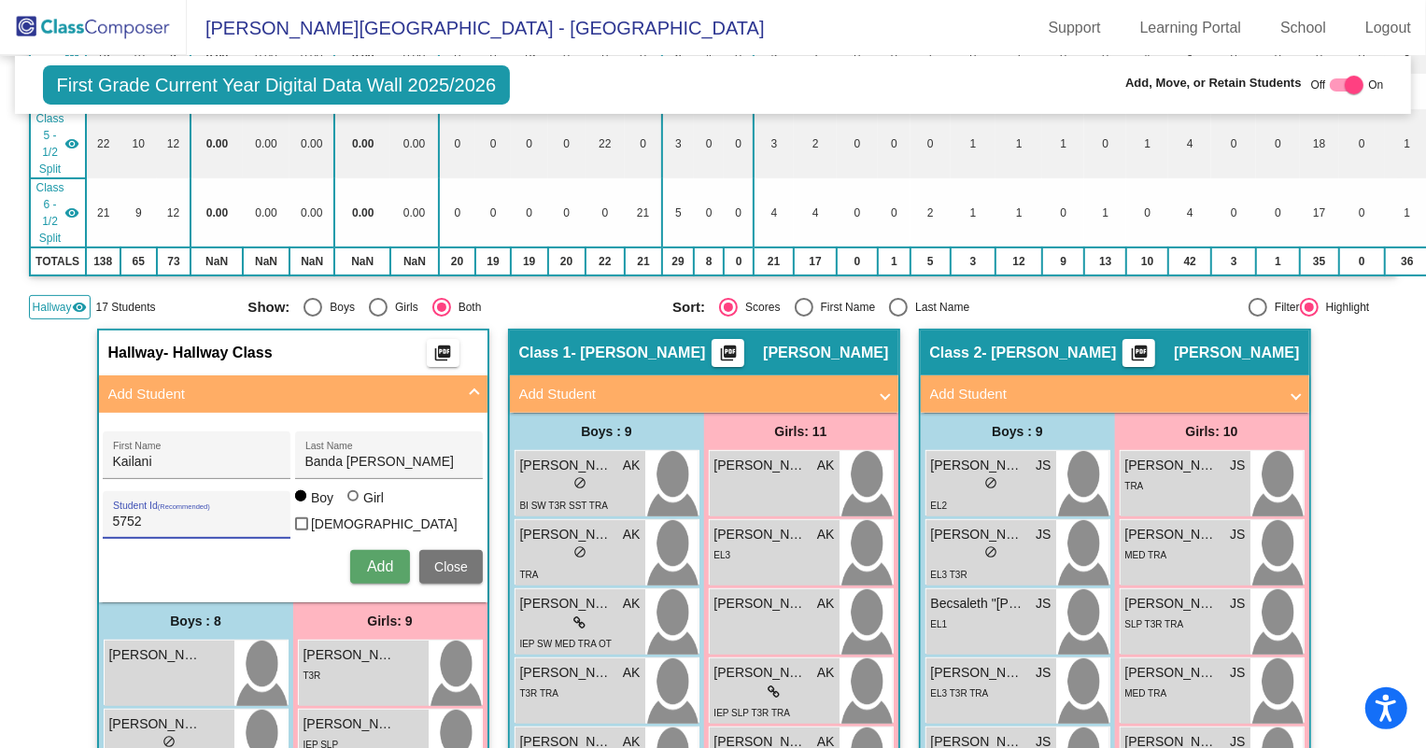
click at [354, 505] on input "Girl" at bounding box center [354, 505] width 1 height 1
radio input "true"
click at [367, 558] on span "Add" at bounding box center [380, 566] width 26 height 16
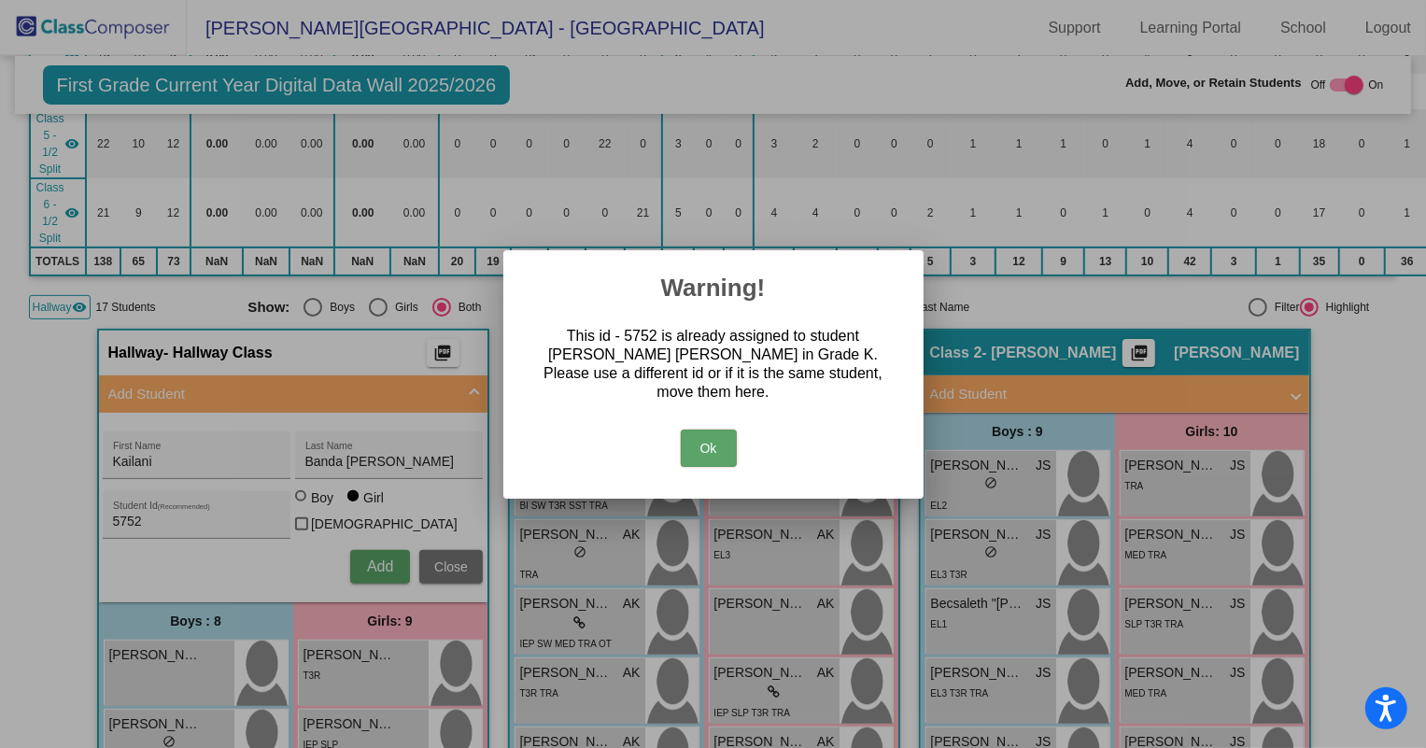
click at [817, 422] on div "Ok" at bounding box center [713, 443] width 375 height 65
click at [439, 560] on div at bounding box center [713, 374] width 1426 height 748
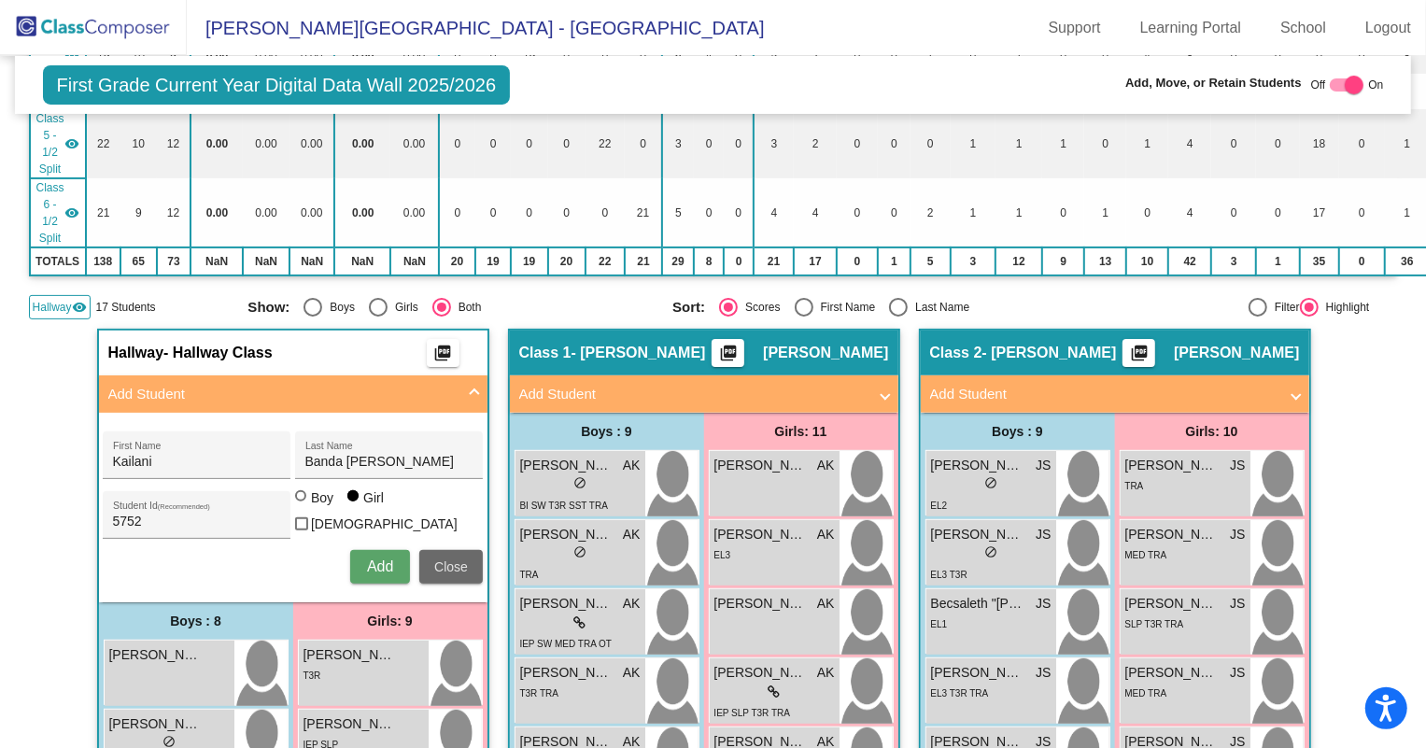
click at [448, 559] on span "Close" at bounding box center [451, 566] width 34 height 15
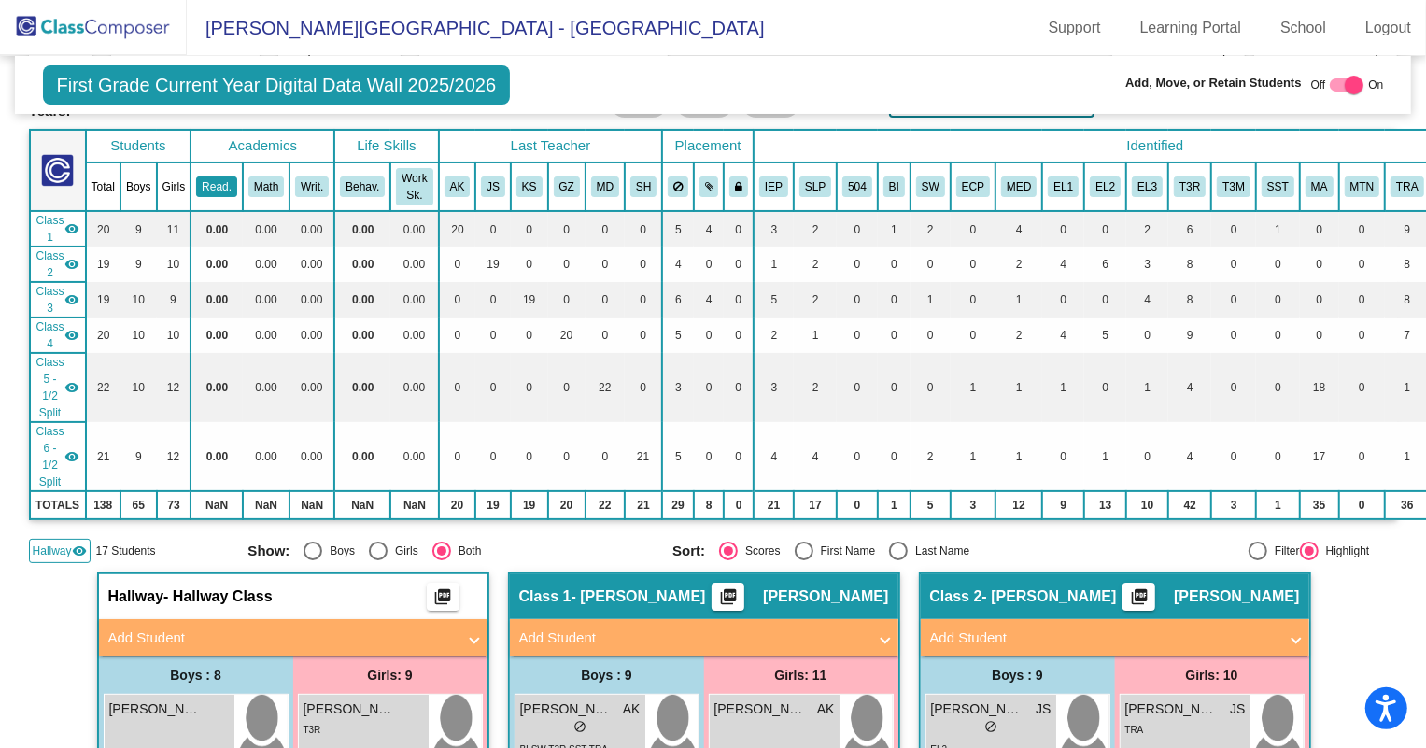
scroll to position [0, 0]
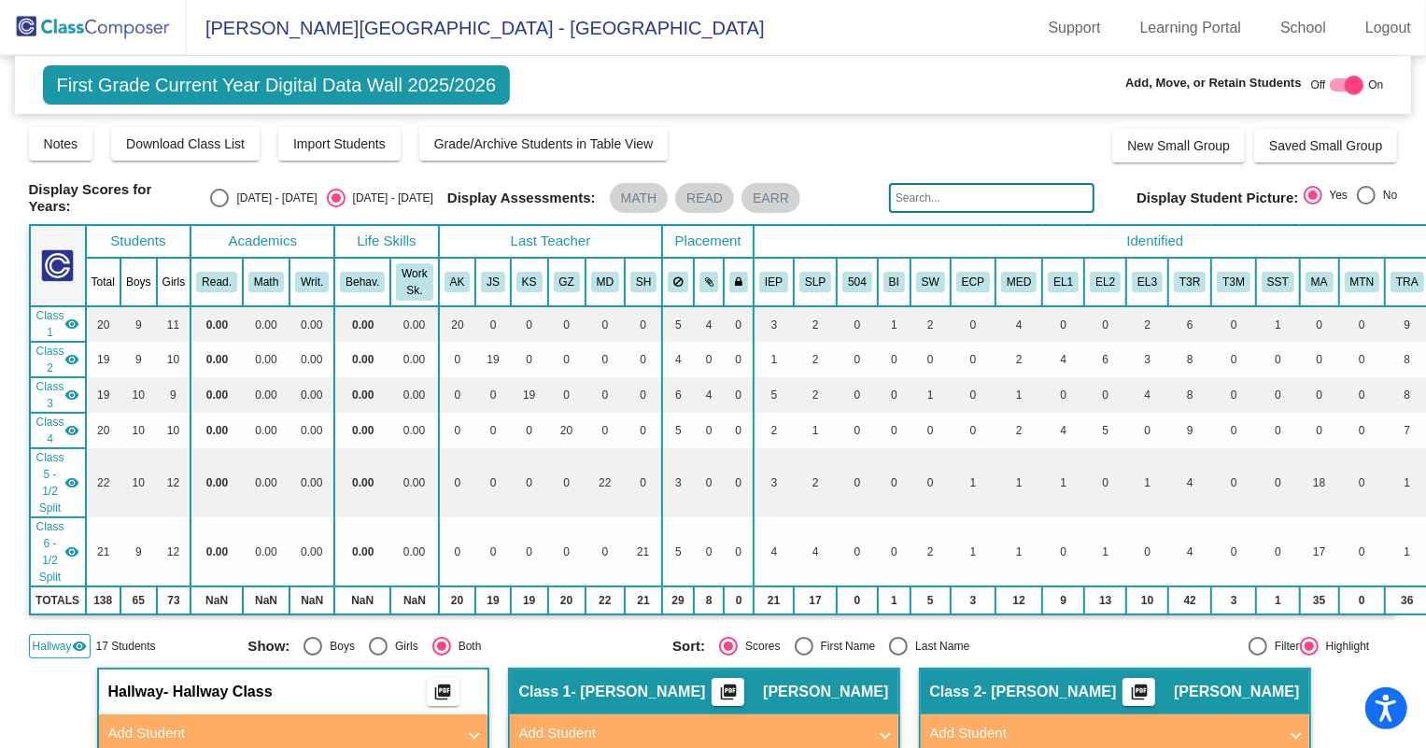
click at [94, 84] on span "First Grade Current Year Digital Data Wall 2025/2026" at bounding box center [277, 84] width 468 height 39
click at [75, 25] on img at bounding box center [93, 27] width 187 height 55
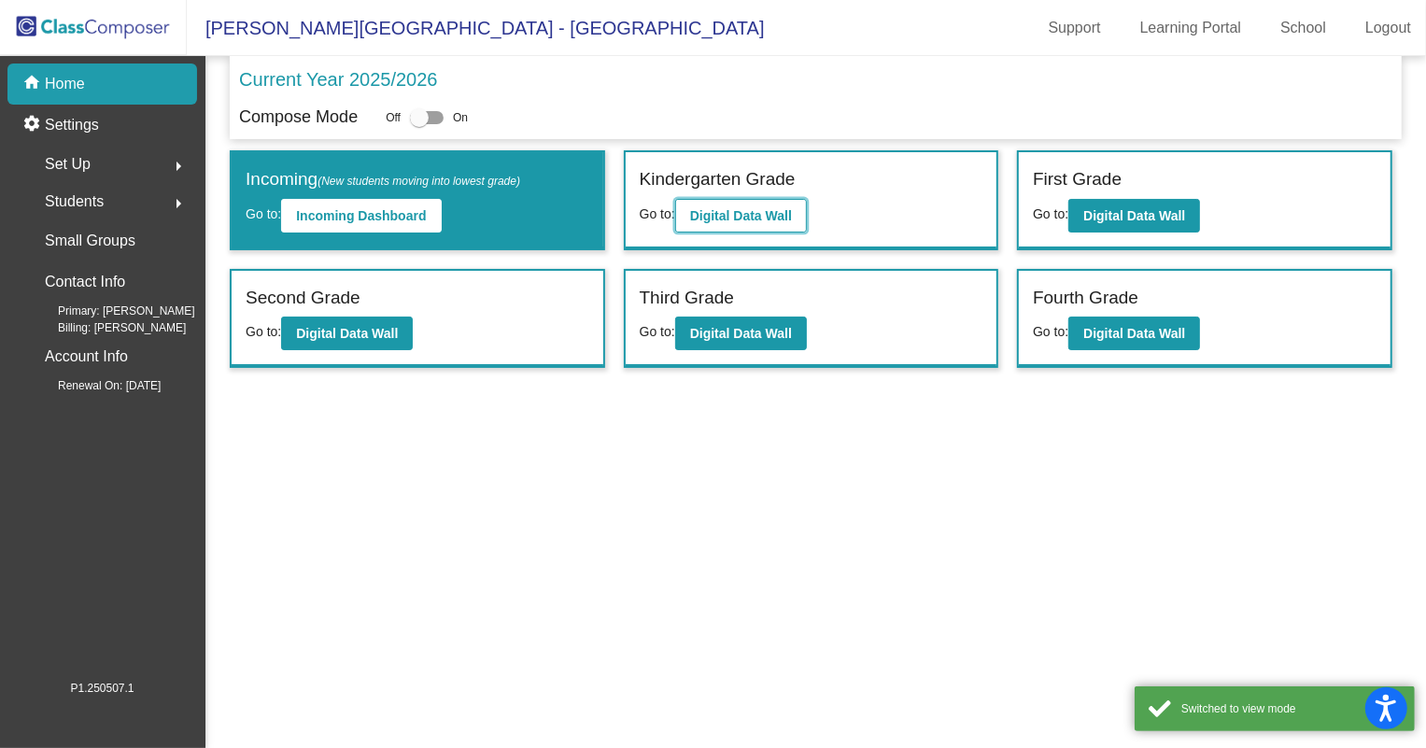
click at [700, 219] on b "Digital Data Wall" at bounding box center [741, 215] width 102 height 15
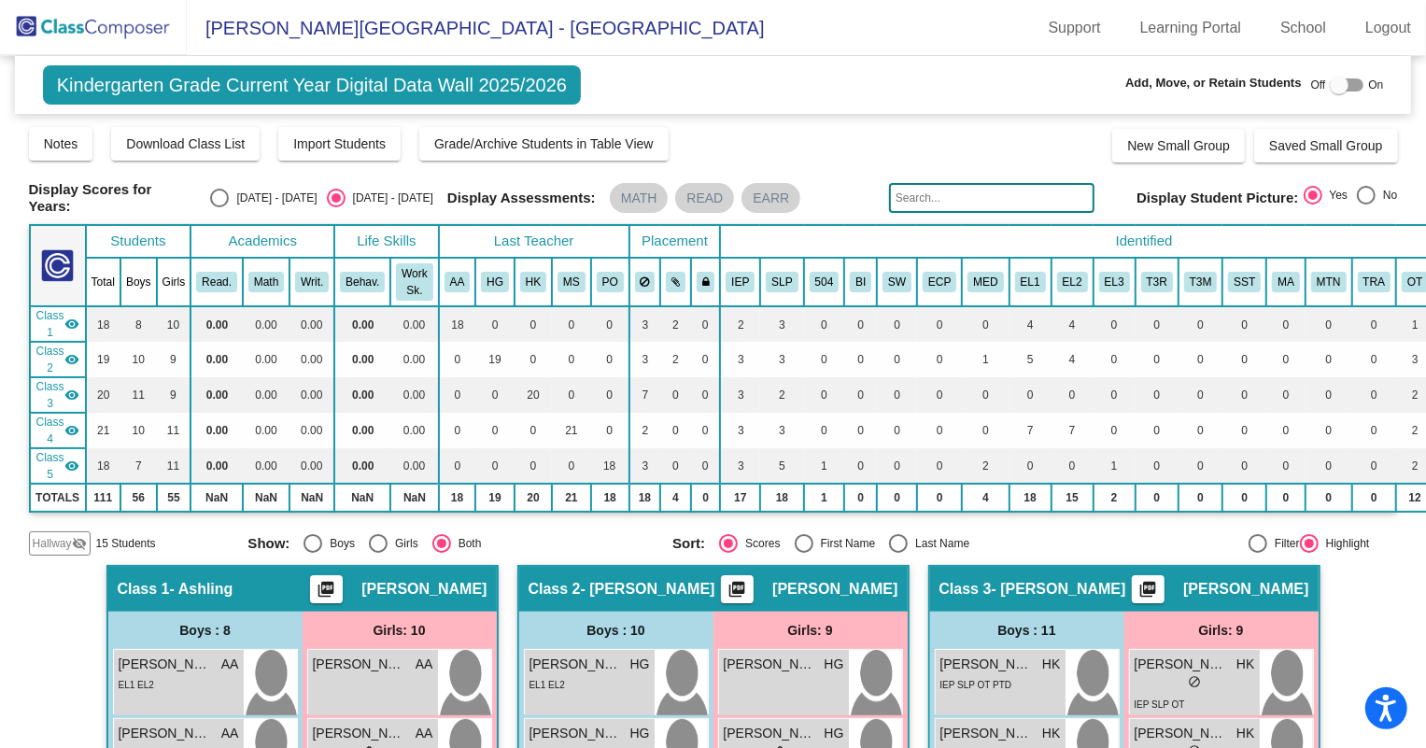
click at [56, 537] on span "Hallway" at bounding box center [52, 543] width 39 height 17
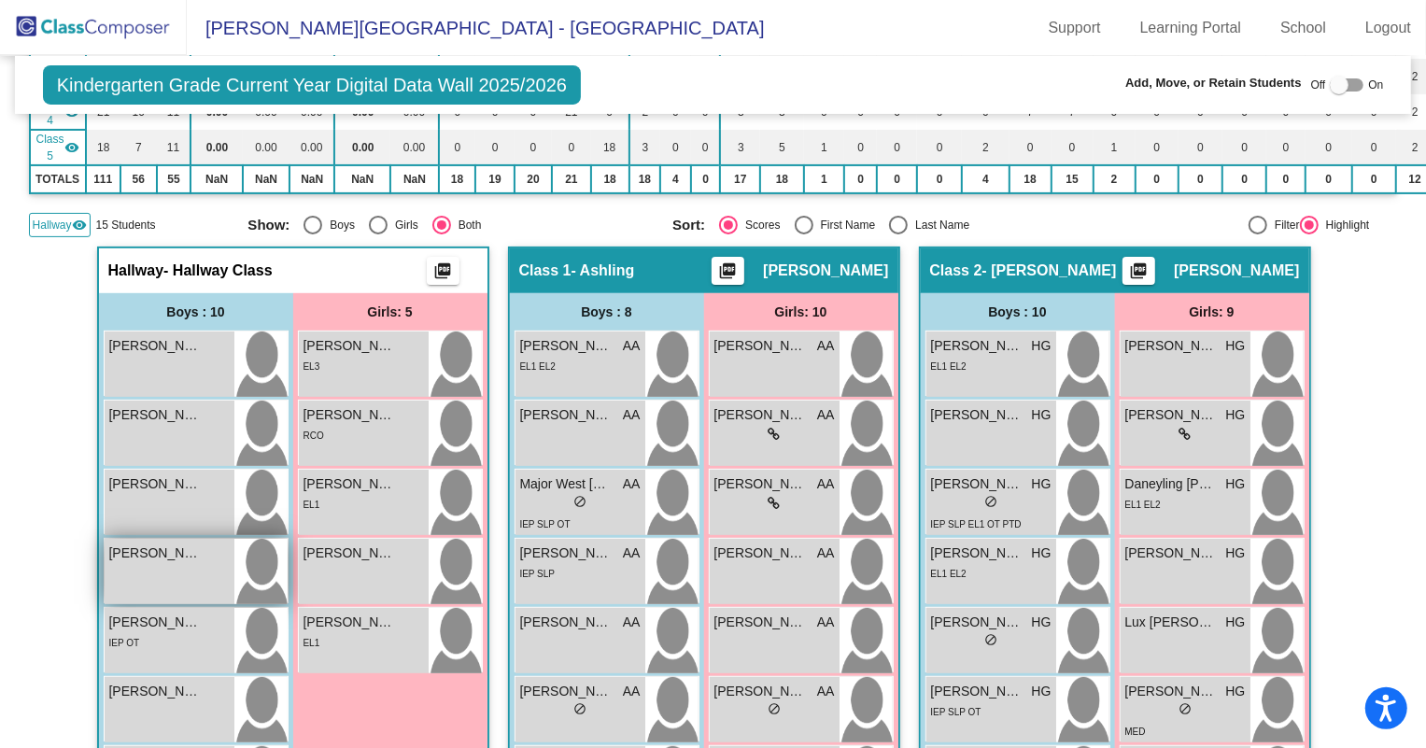
scroll to position [424, 0]
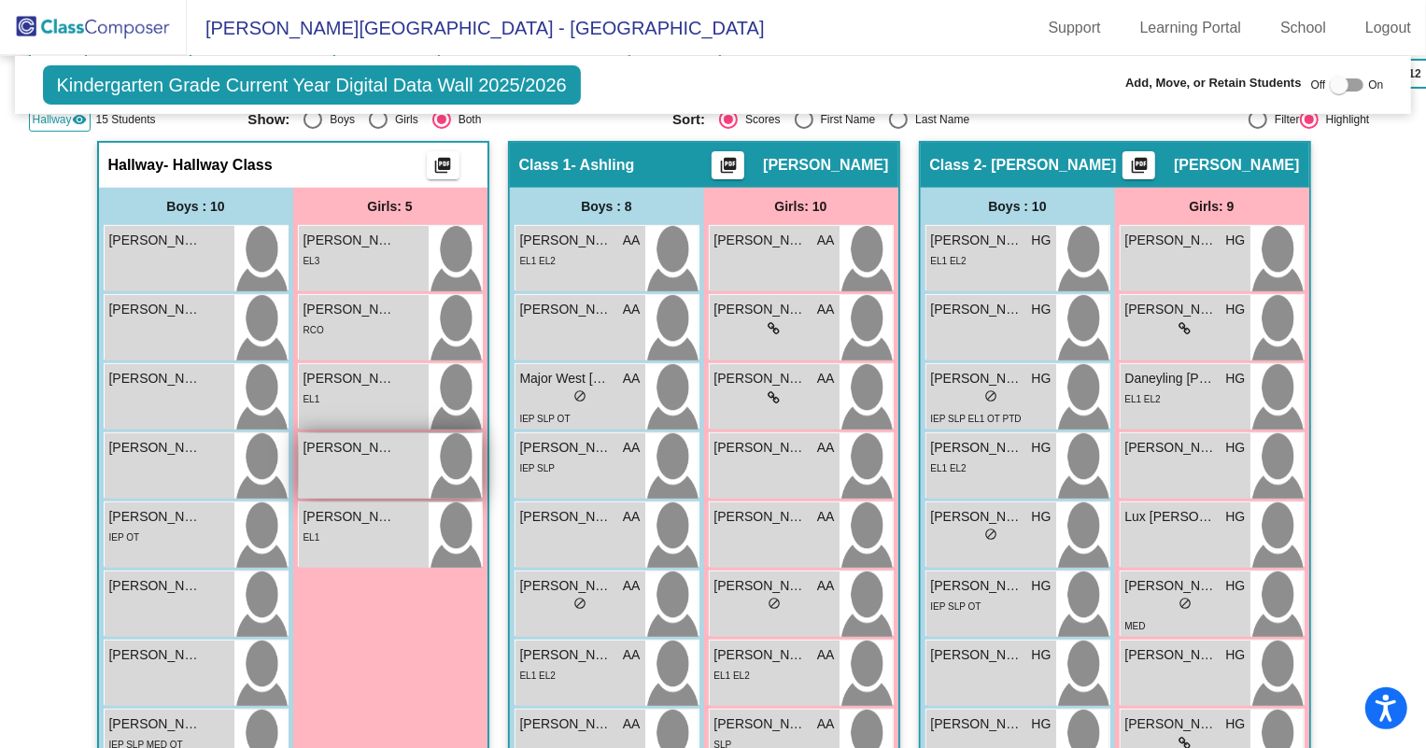
click at [385, 460] on div "[PERSON_NAME] [PERSON_NAME] lock do_not_disturb_alt" at bounding box center [364, 465] width 130 height 65
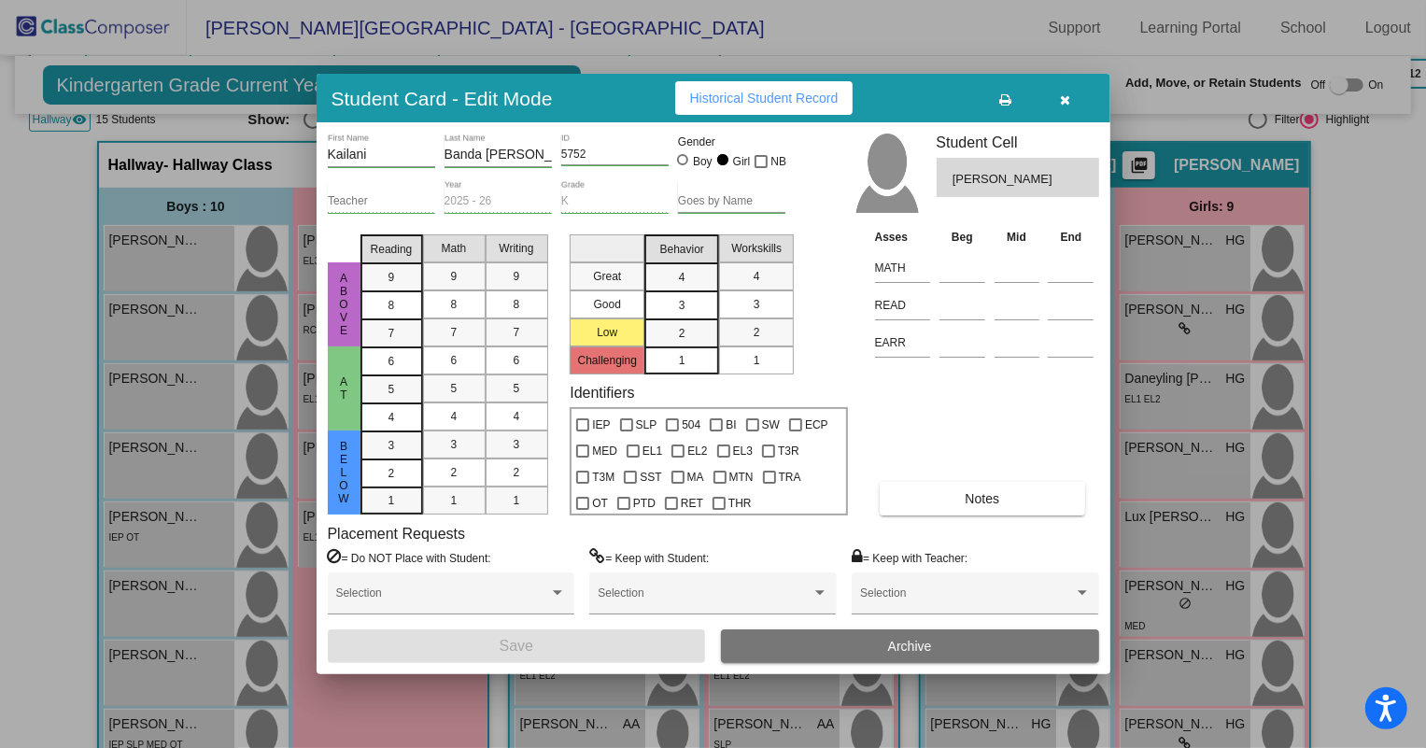
click at [1060, 103] on icon "button" at bounding box center [1065, 99] width 10 height 13
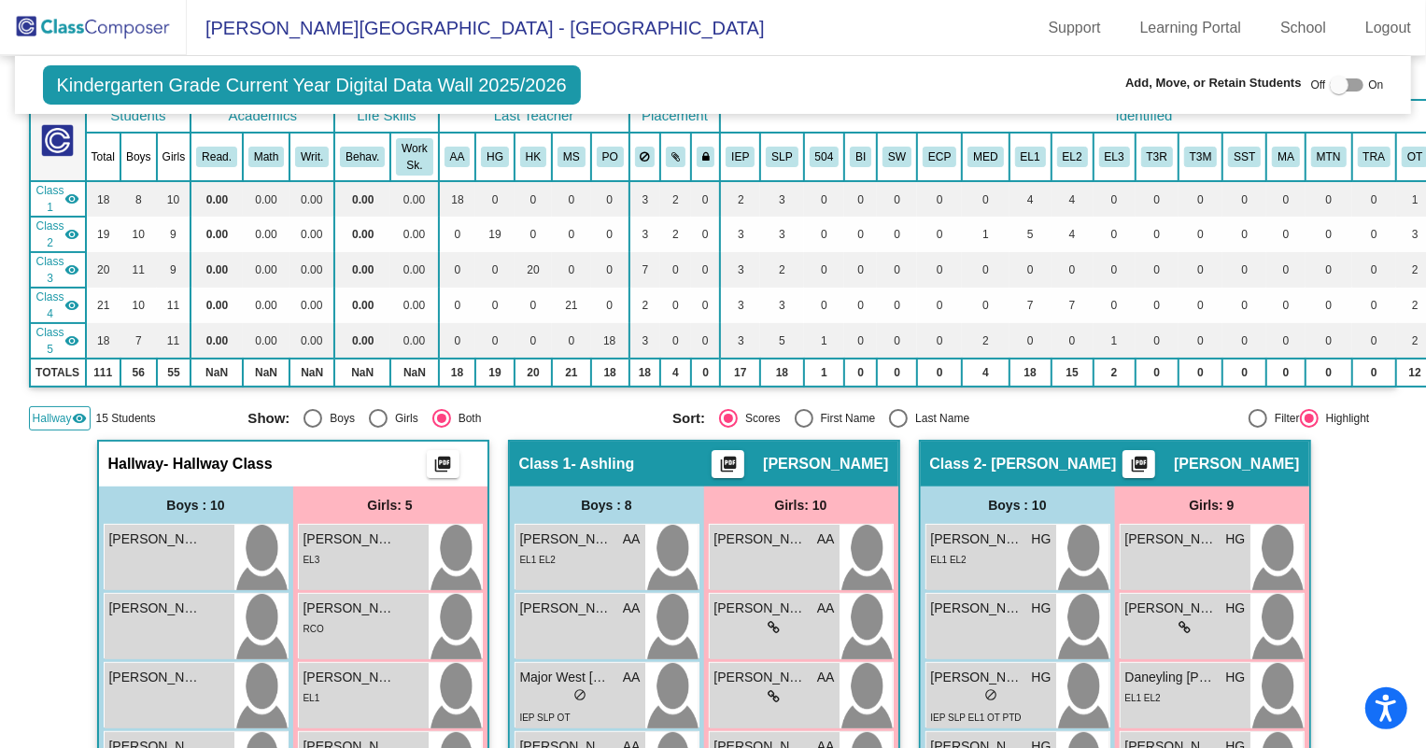
scroll to position [0, 0]
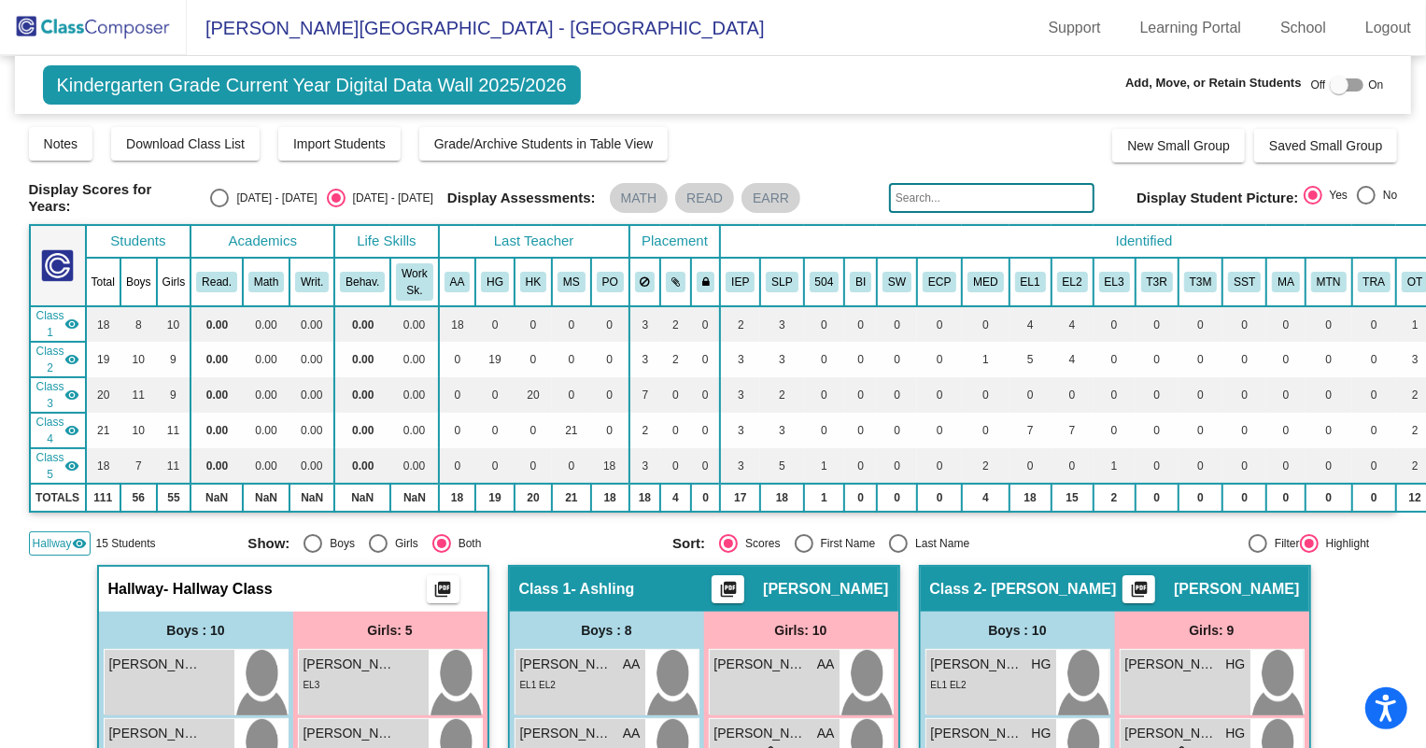
click at [28, 33] on img at bounding box center [93, 27] width 187 height 55
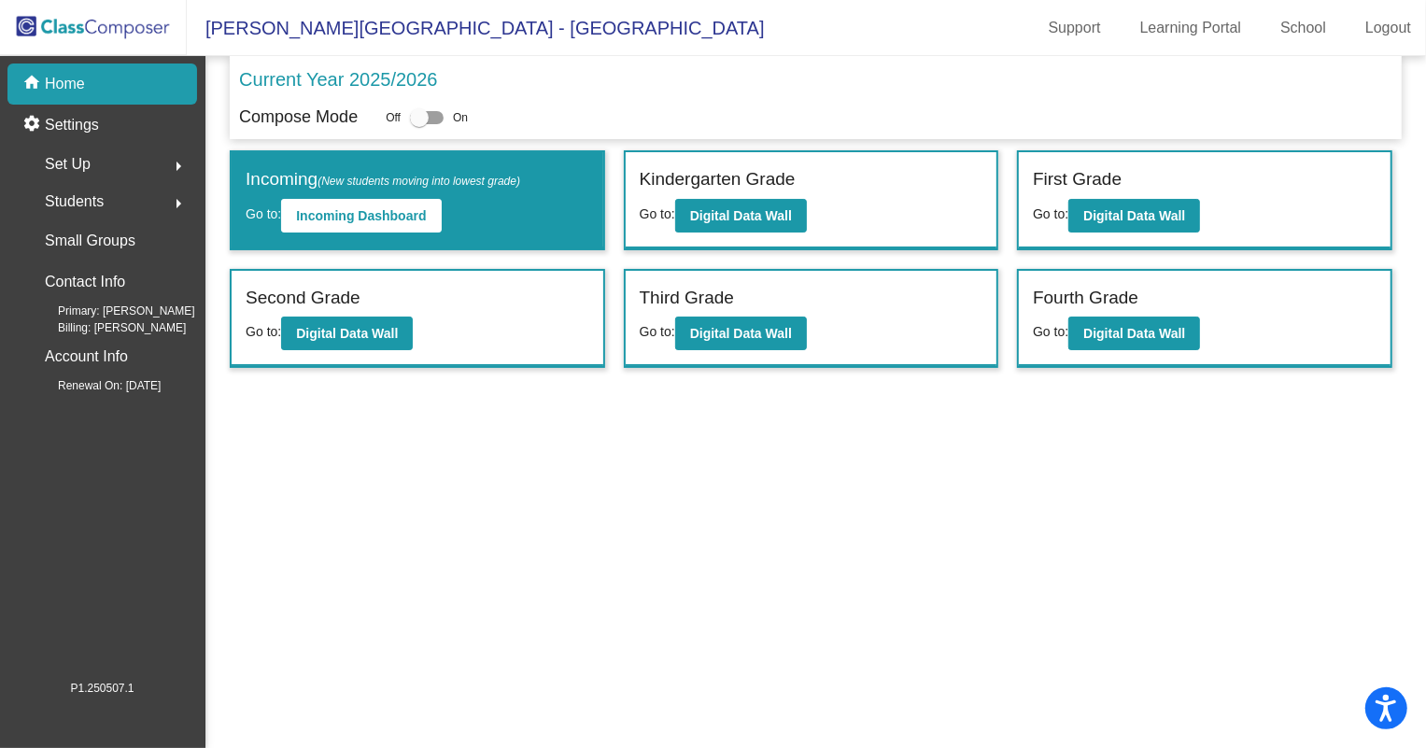
click at [108, 164] on div "Set Up arrow_right" at bounding box center [108, 164] width 178 height 37
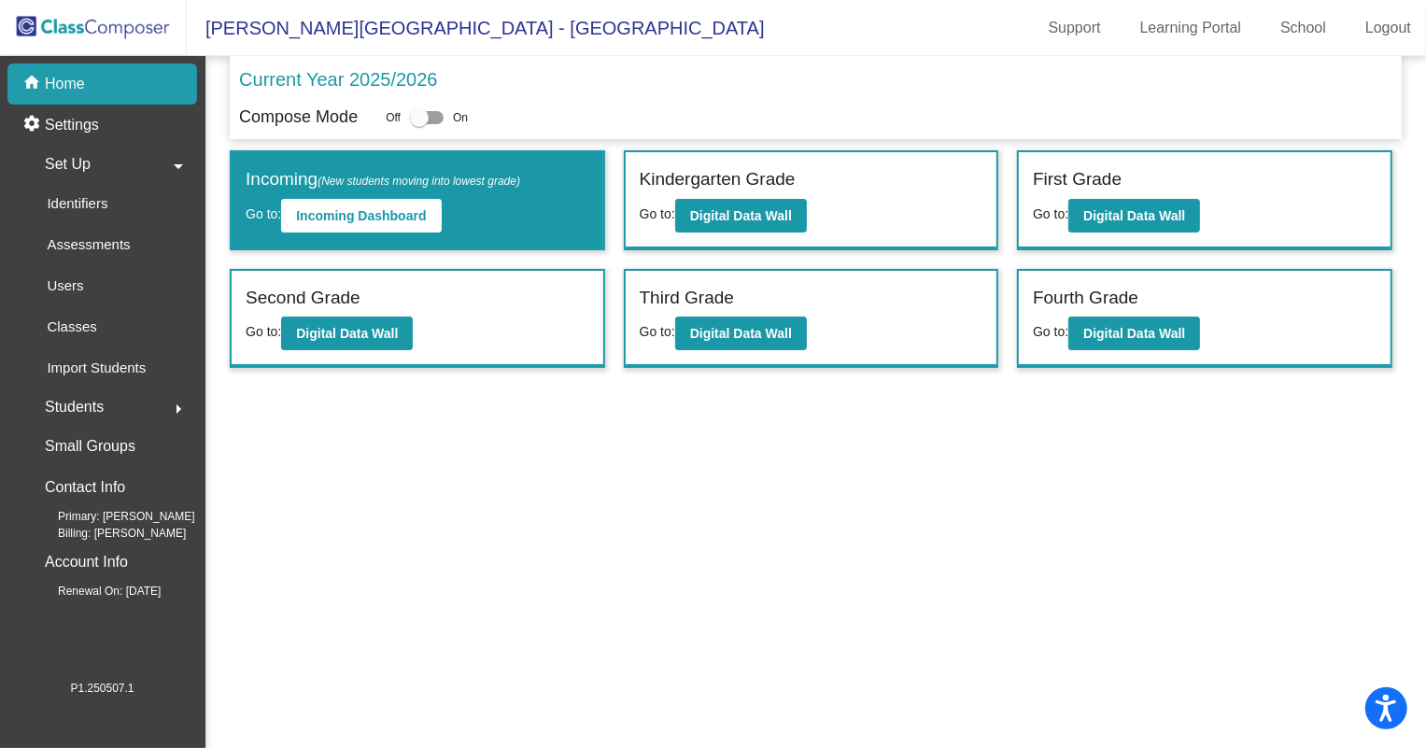
click at [116, 397] on div "Students arrow_right" at bounding box center [108, 406] width 178 height 37
click at [85, 287] on p "Hallway" at bounding box center [71, 282] width 49 height 22
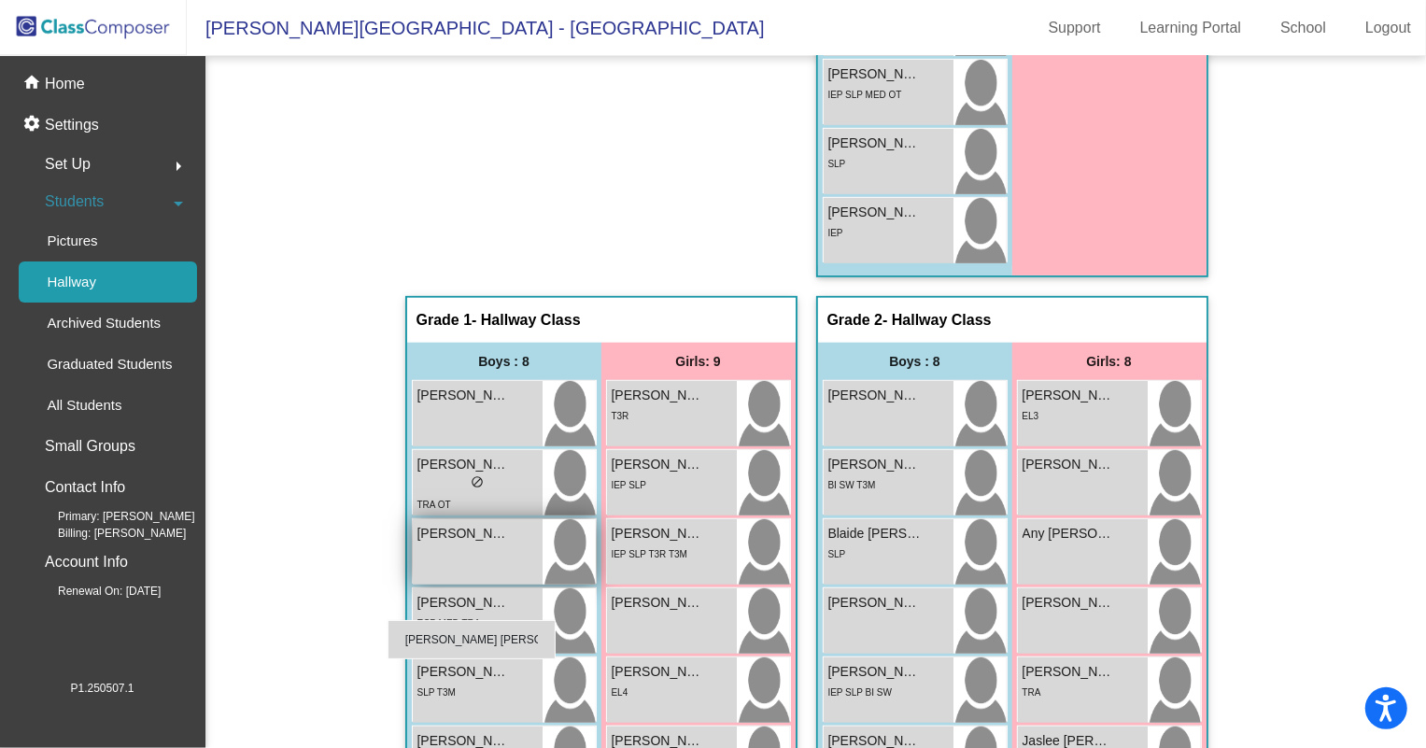
scroll to position [594, 0]
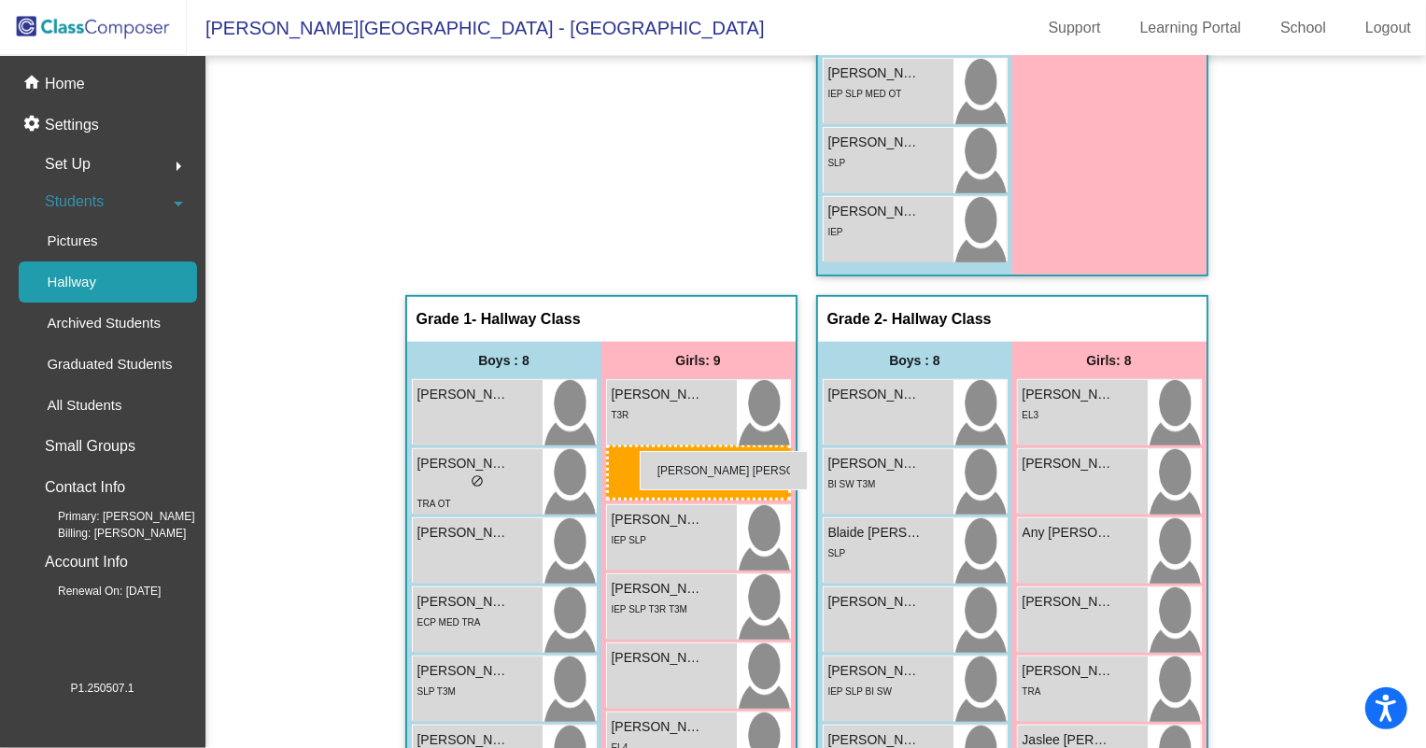
drag, startPoint x: 1130, startPoint y: 412, endPoint x: 640, endPoint y: 451, distance: 491.8
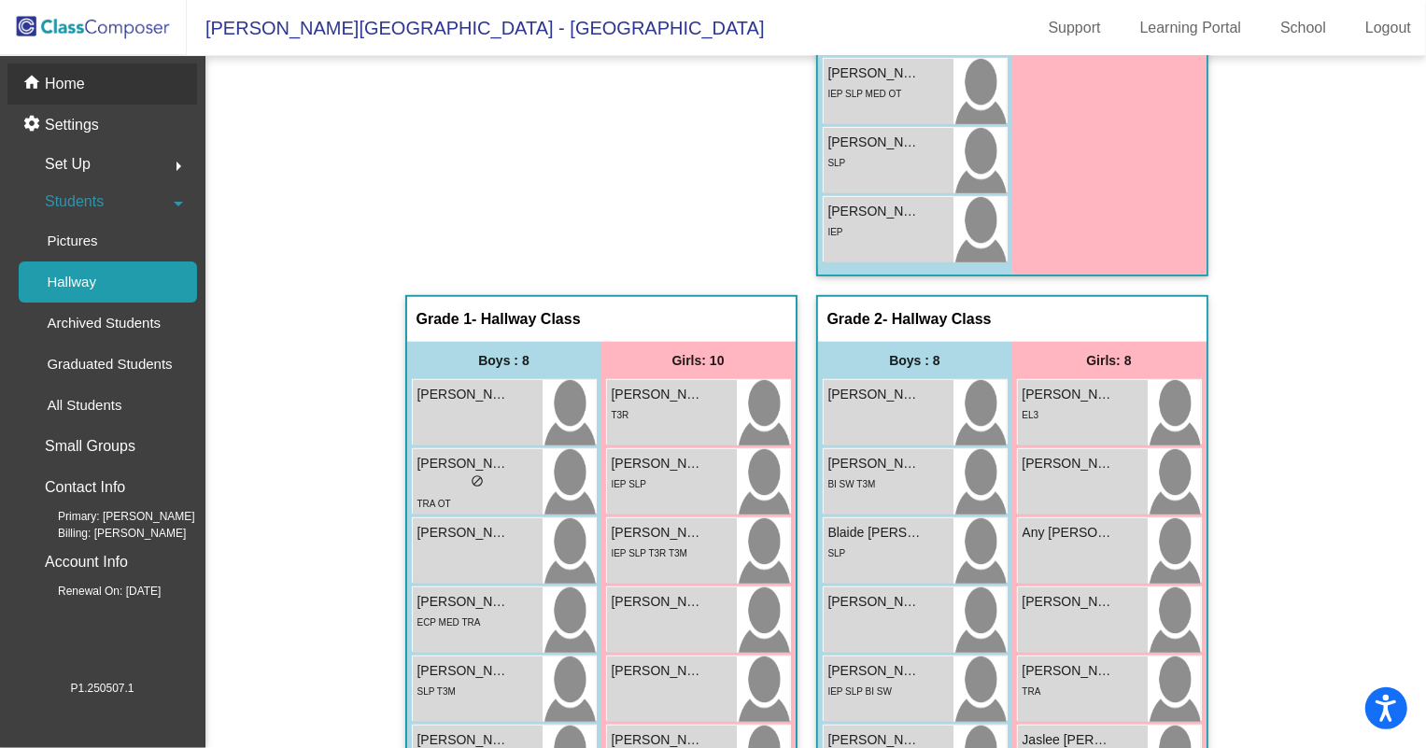
click at [90, 86] on div "home Home" at bounding box center [102, 83] width 190 height 41
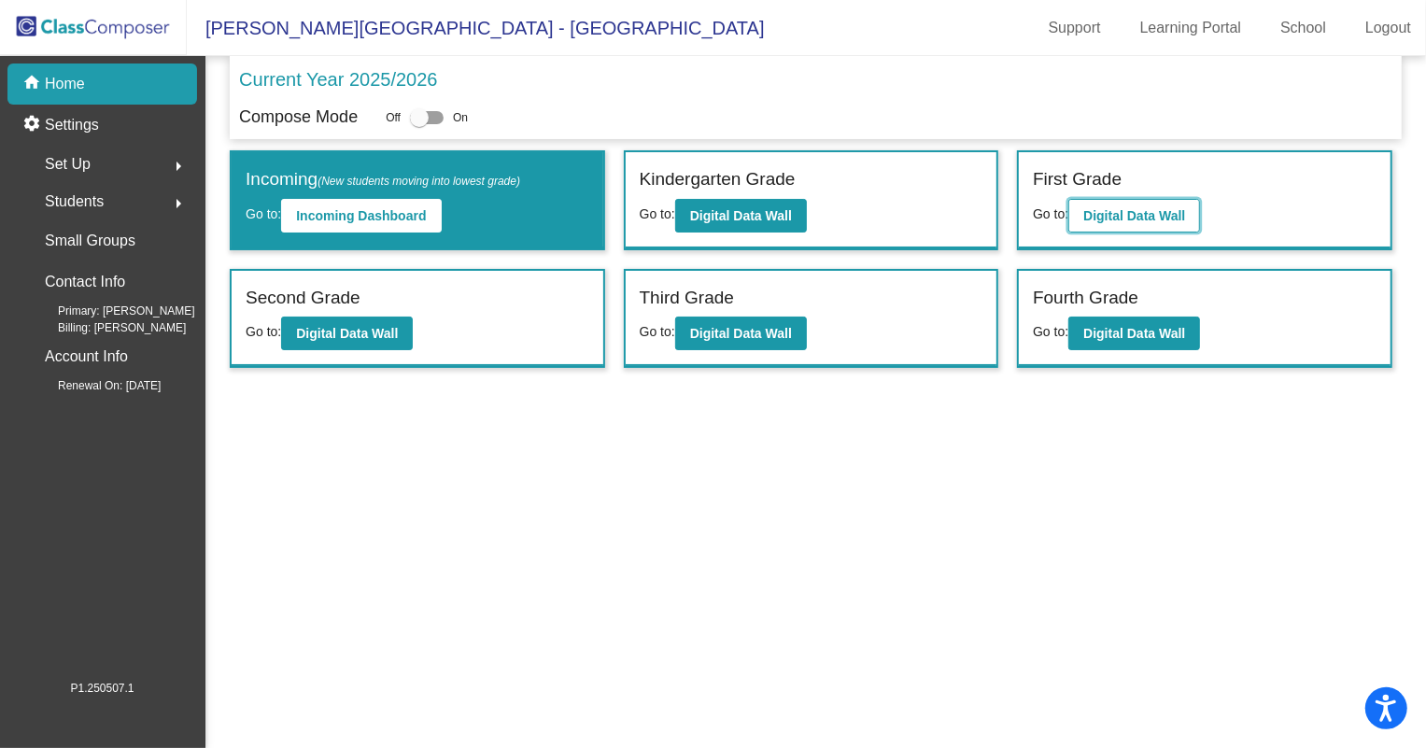
click at [1120, 204] on button "Digital Data Wall" at bounding box center [1134, 216] width 132 height 34
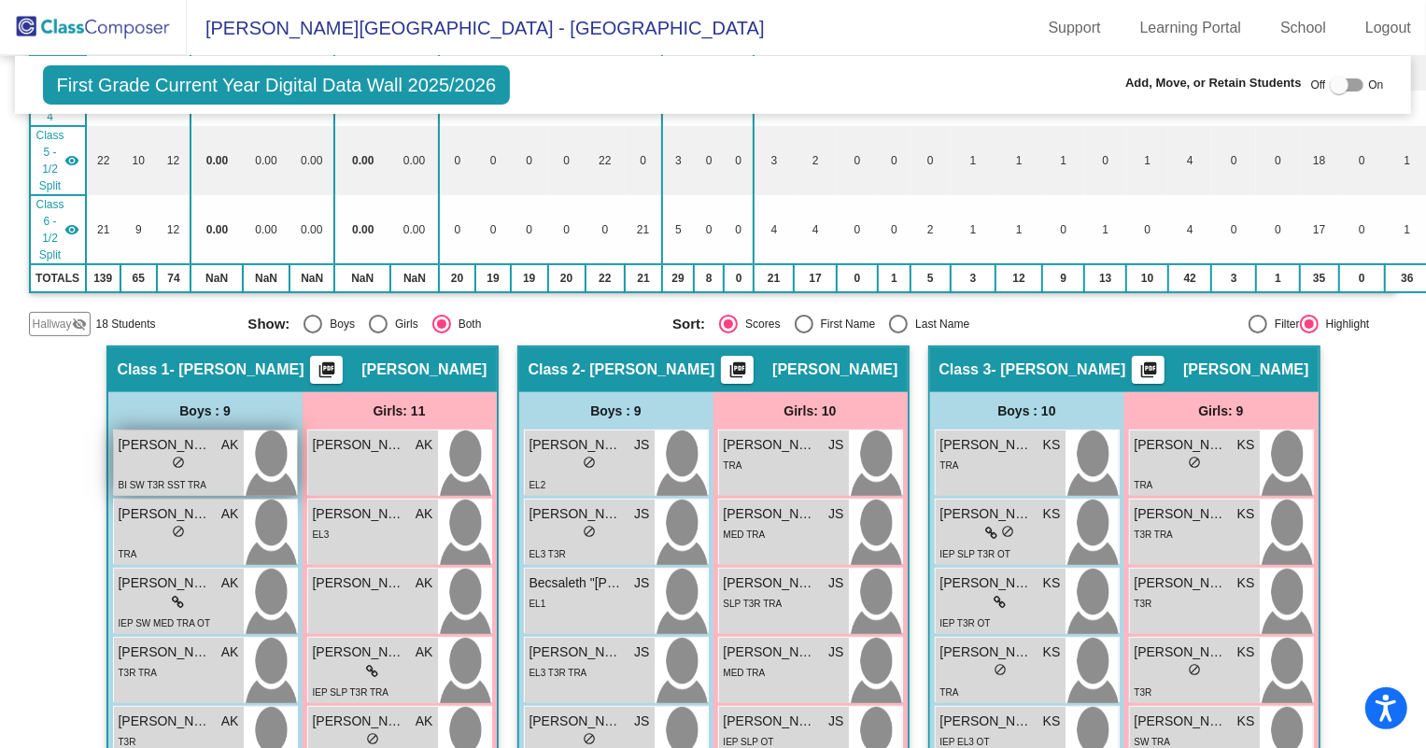
scroll to position [424, 0]
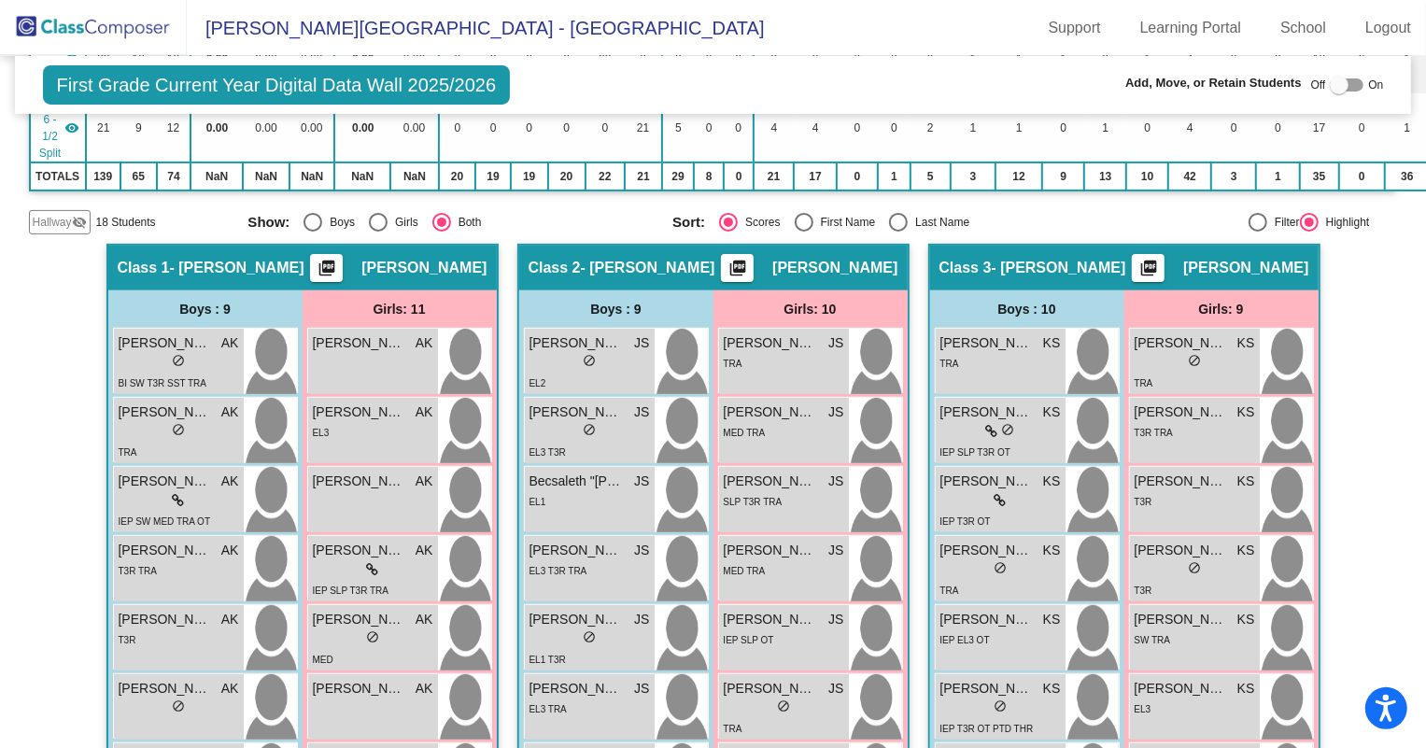
click at [58, 219] on span "Hallway" at bounding box center [52, 222] width 39 height 17
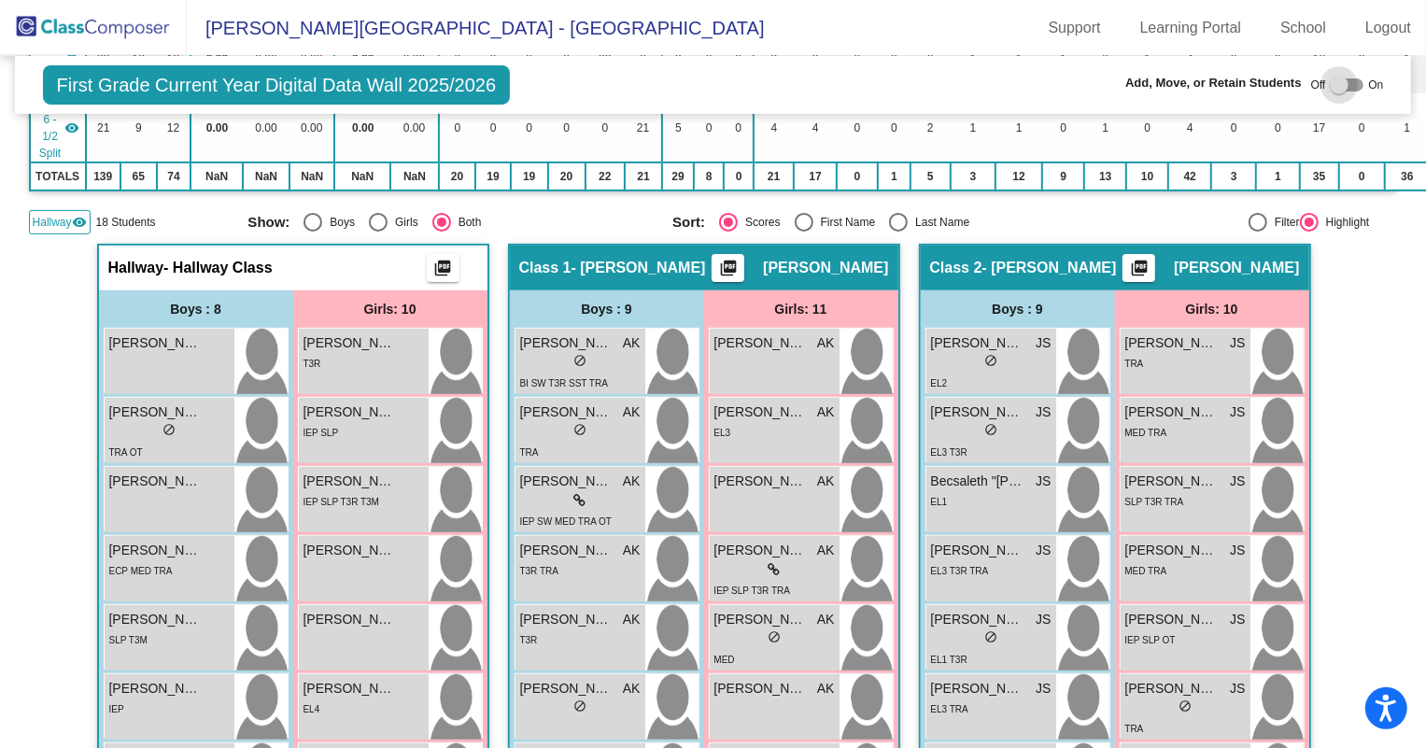
click at [1350, 89] on div at bounding box center [1347, 84] width 34 height 13
checkbox input "true"
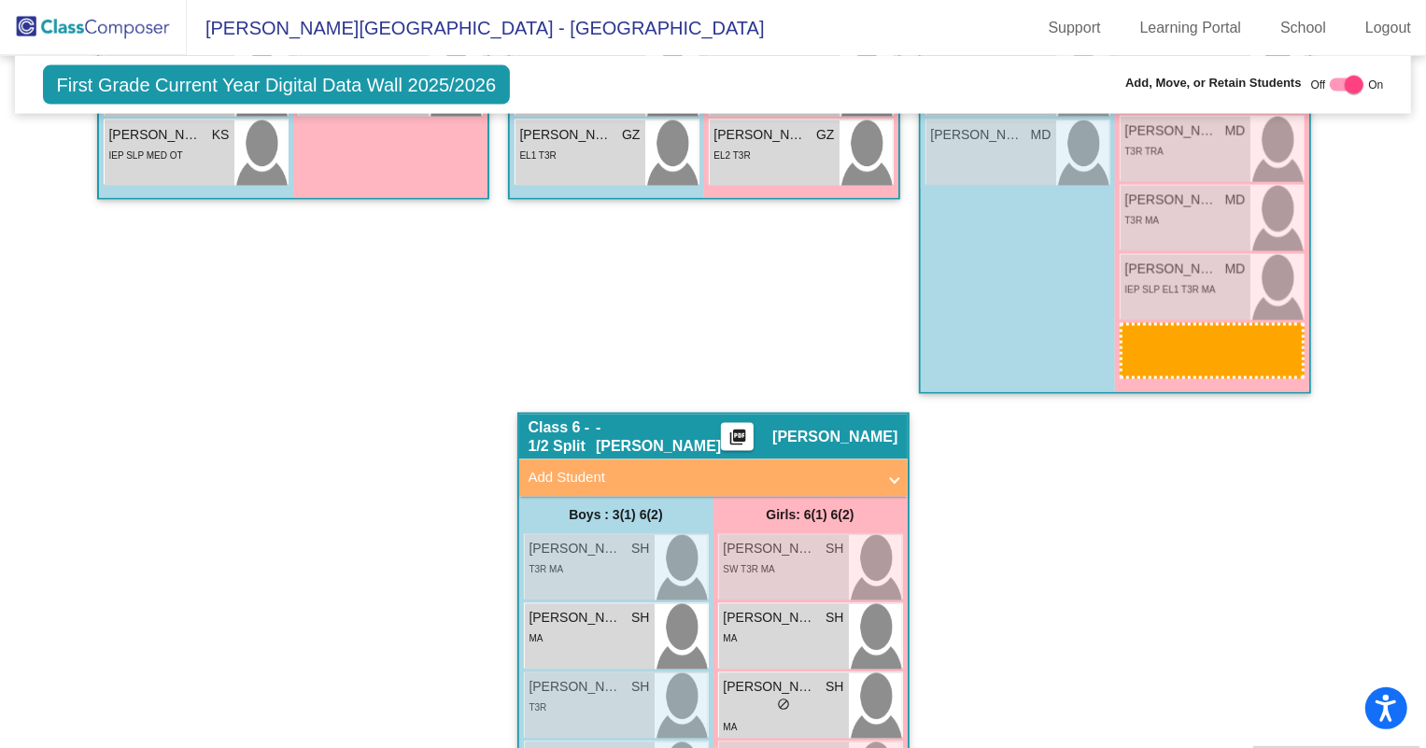
scroll to position [2243, 0]
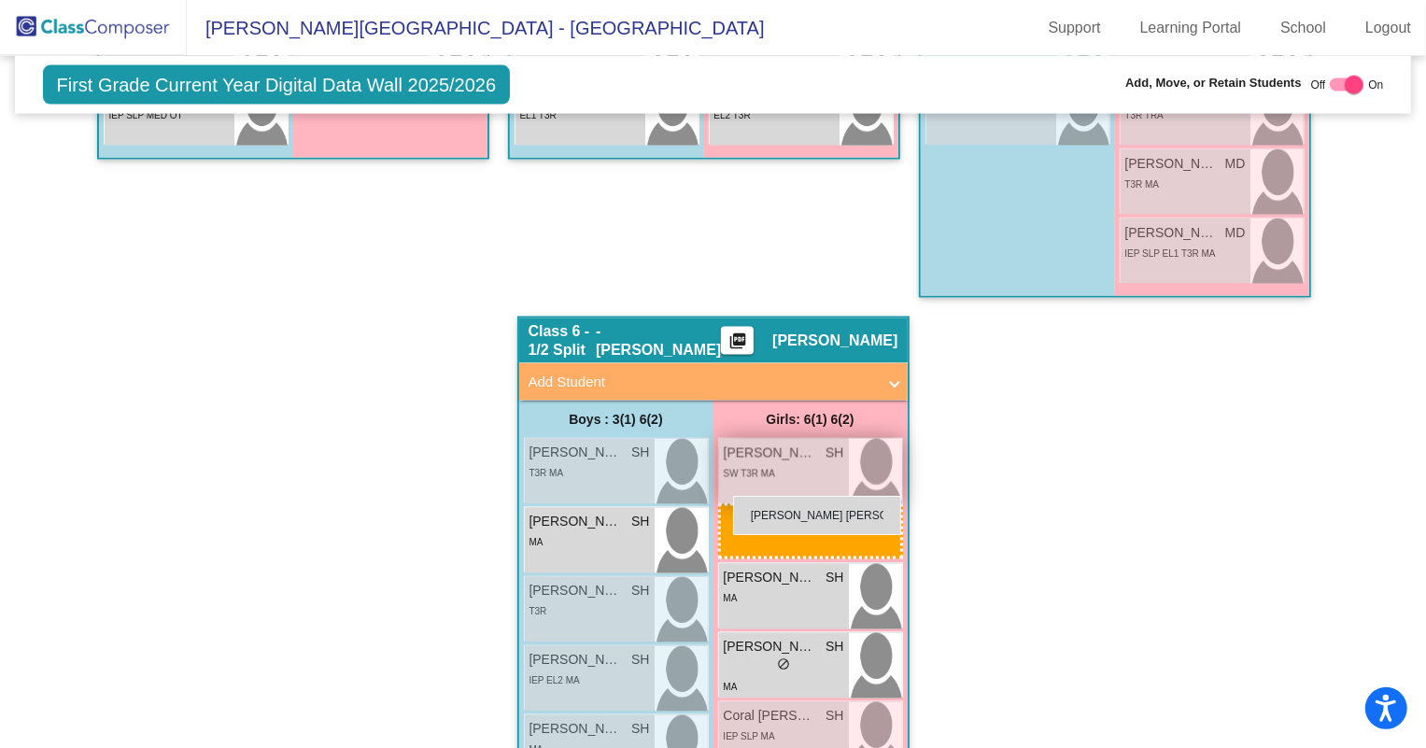
drag, startPoint x: 354, startPoint y: 421, endPoint x: 725, endPoint y: 493, distance: 377.6
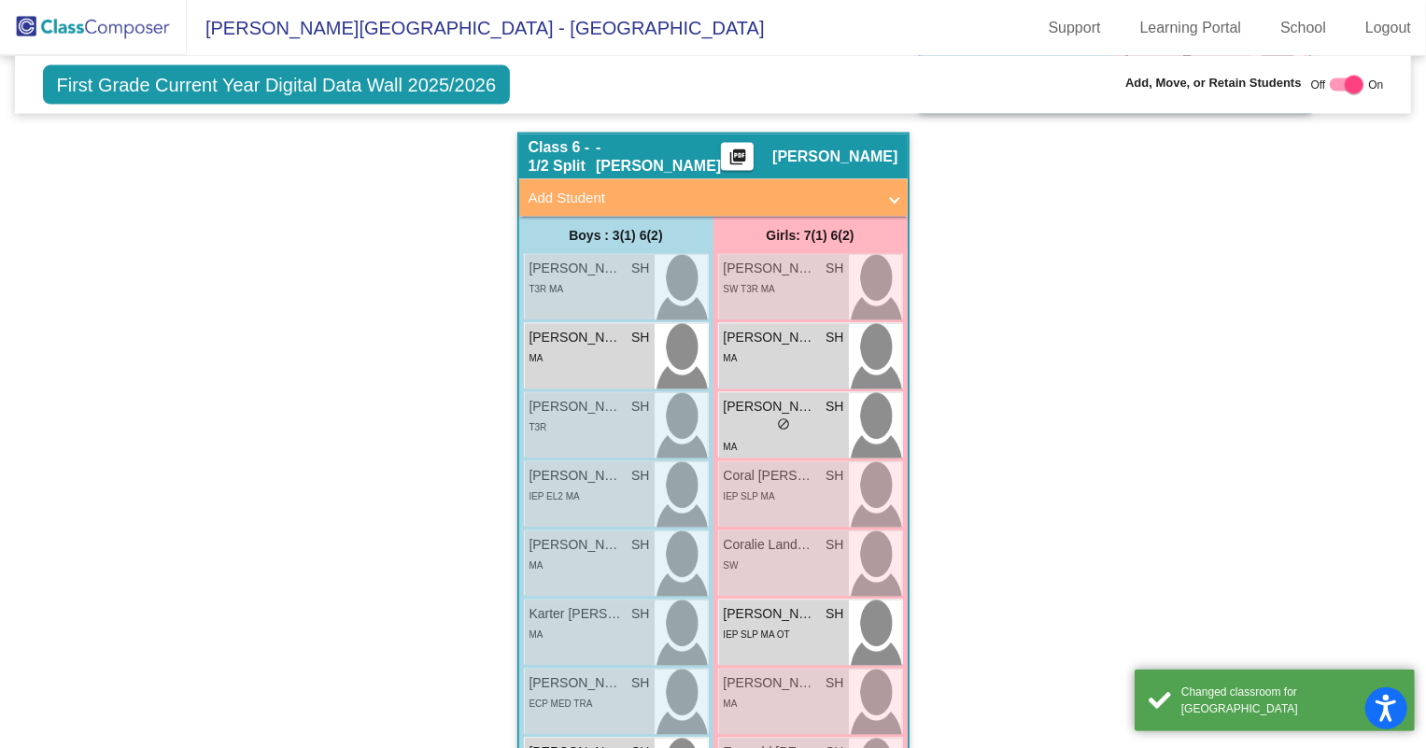
scroll to position [2413, 0]
